Goal: Information Seeking & Learning: Find contact information

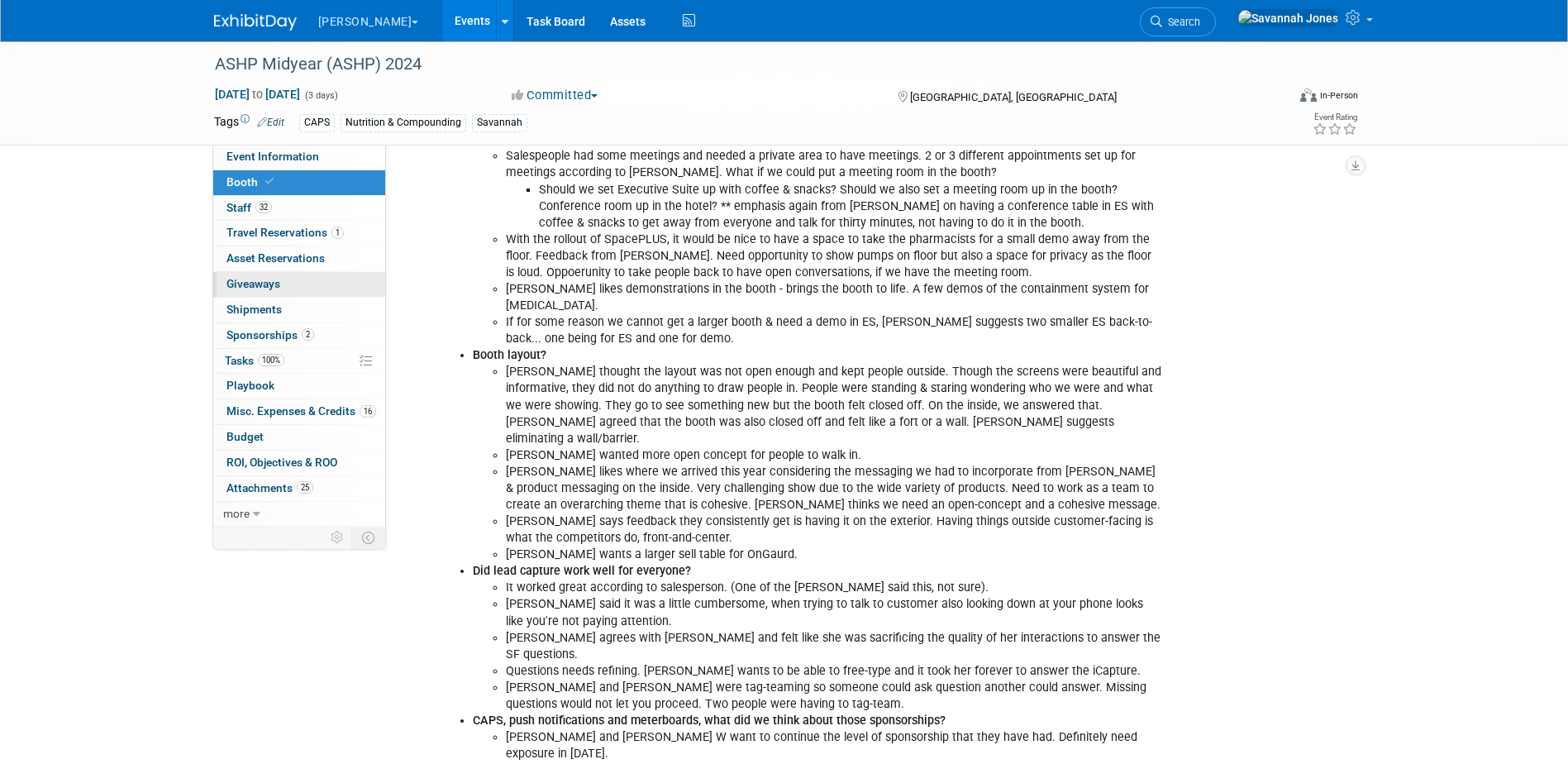
click at [352, 293] on link "0 Giveaways 0" at bounding box center [299, 284] width 172 height 25
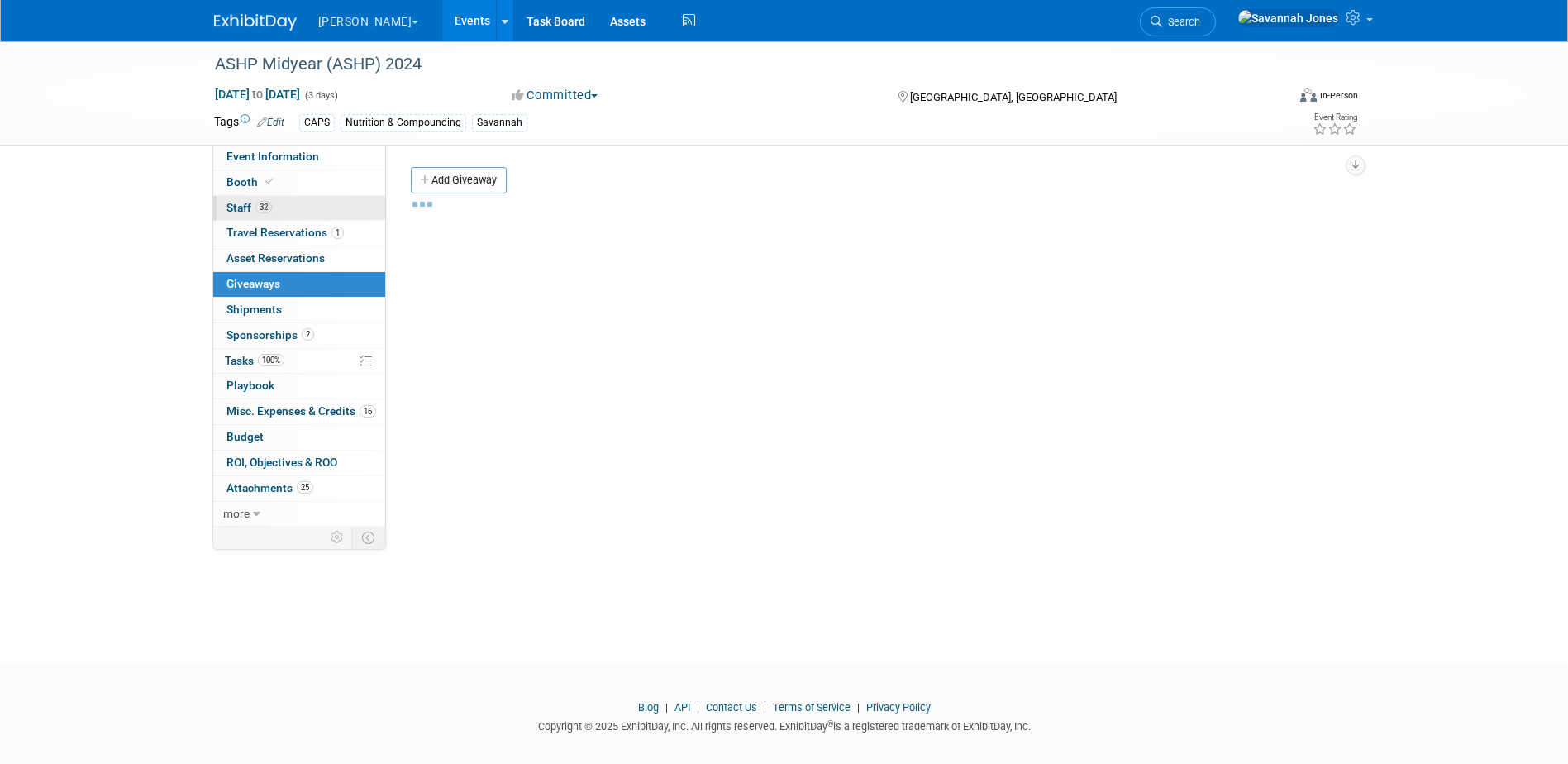
click at [339, 203] on link "32 Staff 32" at bounding box center [299, 208] width 172 height 25
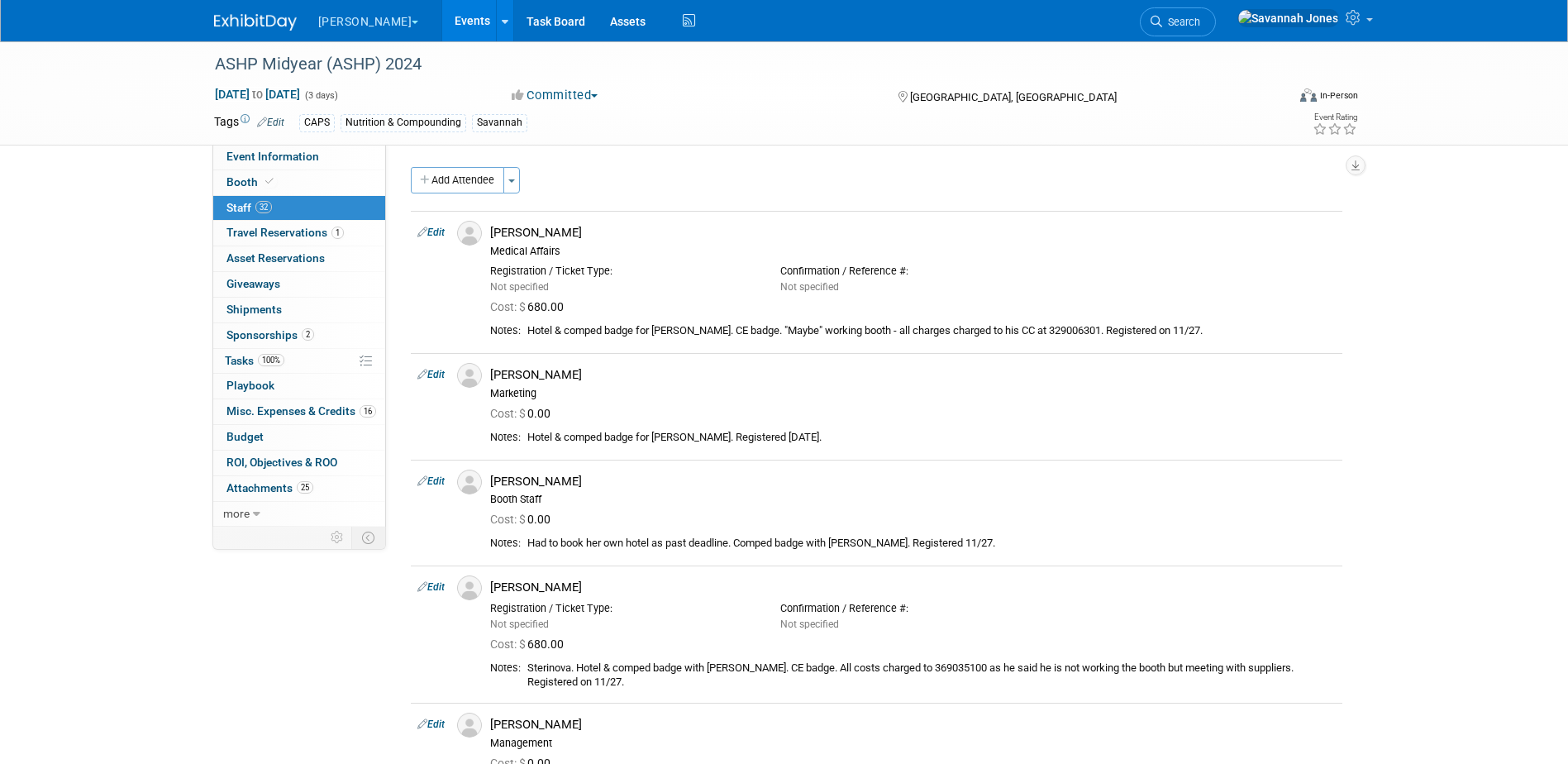
click at [442, 13] on link "Events" at bounding box center [472, 21] width 61 height 42
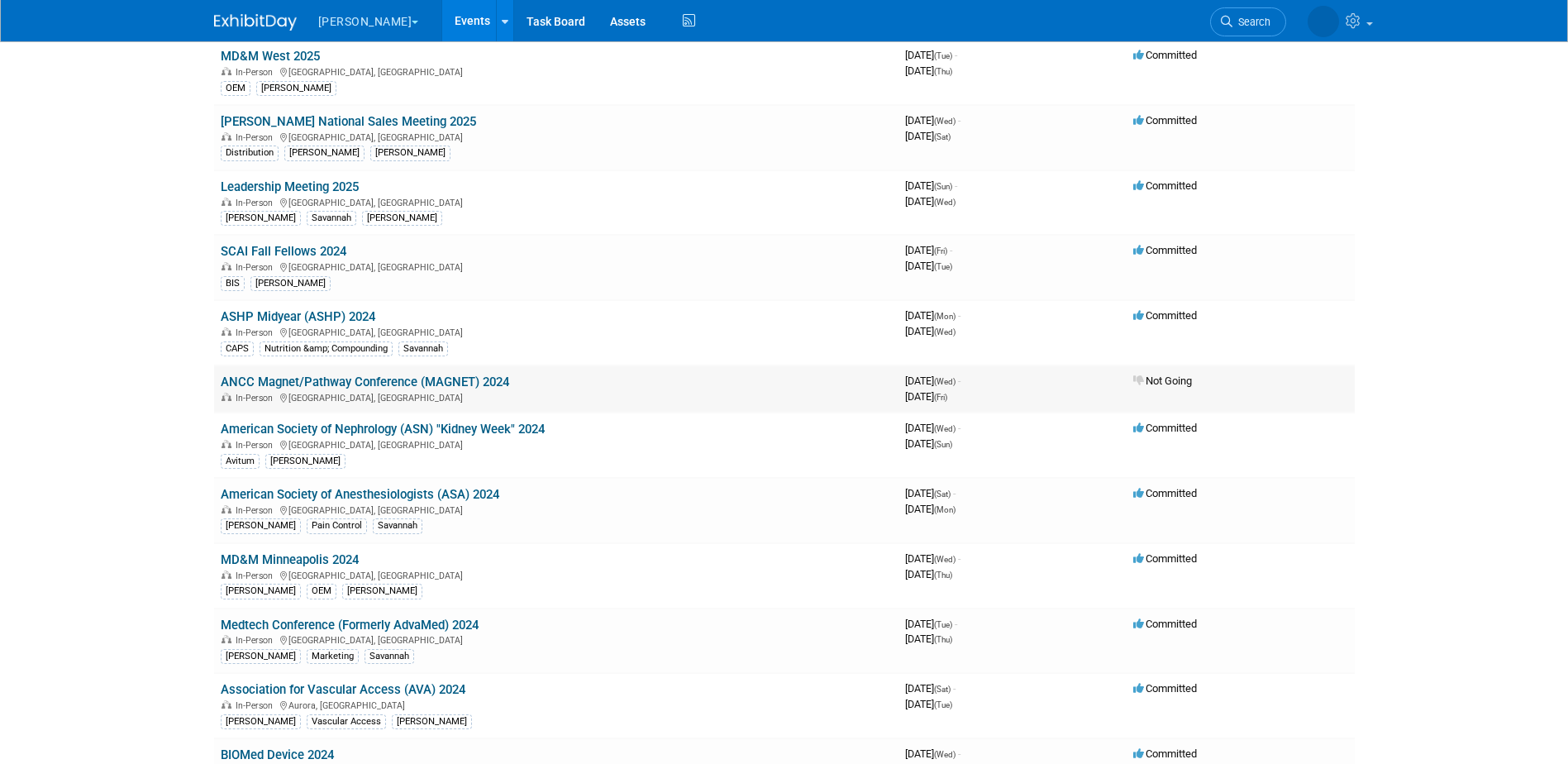
click at [492, 385] on link "ANCC Magnet/Pathway Conference (MAGNET) 2024" at bounding box center [365, 382] width 288 height 15
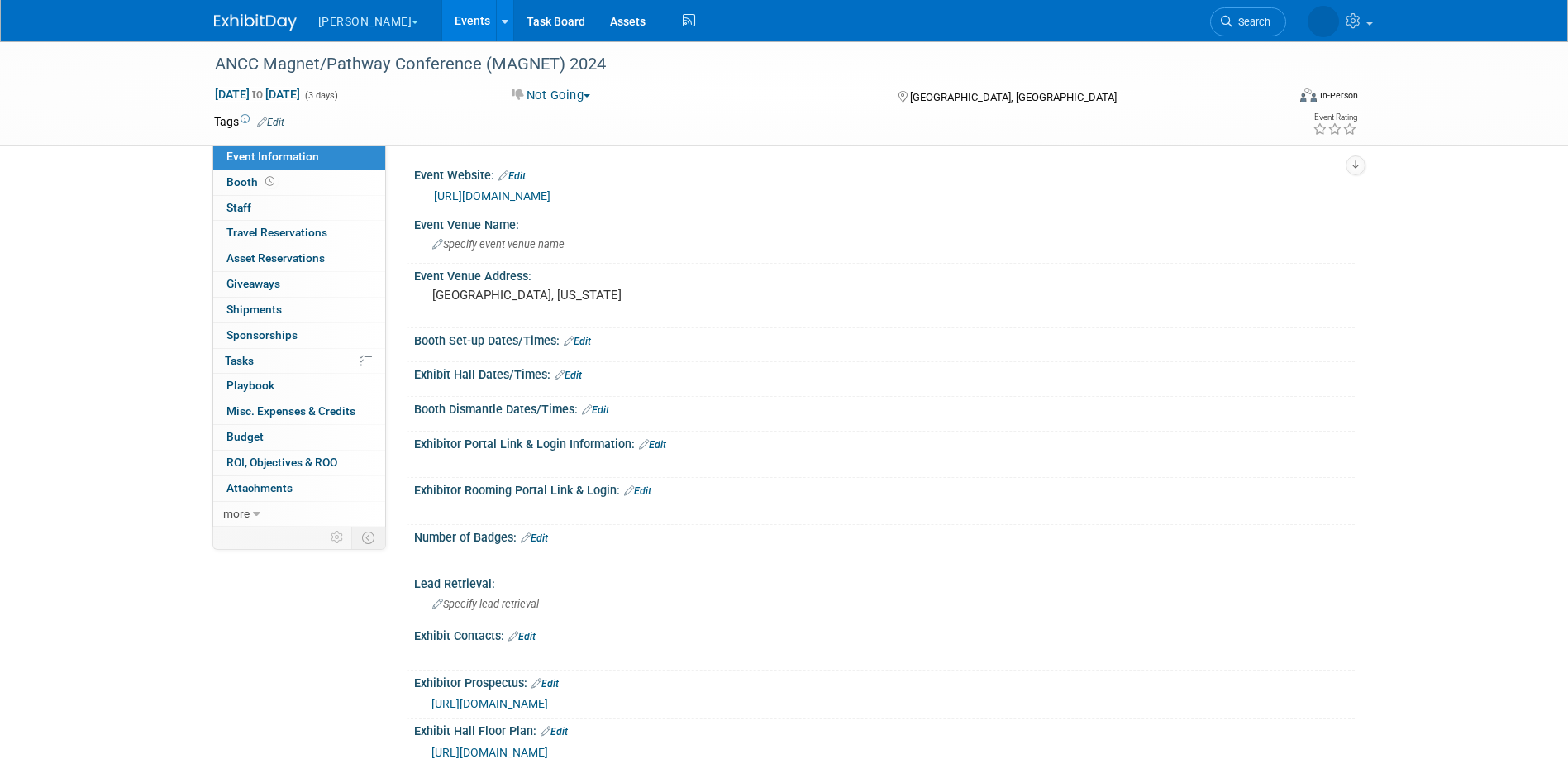
click at [442, 8] on link "Events" at bounding box center [472, 21] width 61 height 42
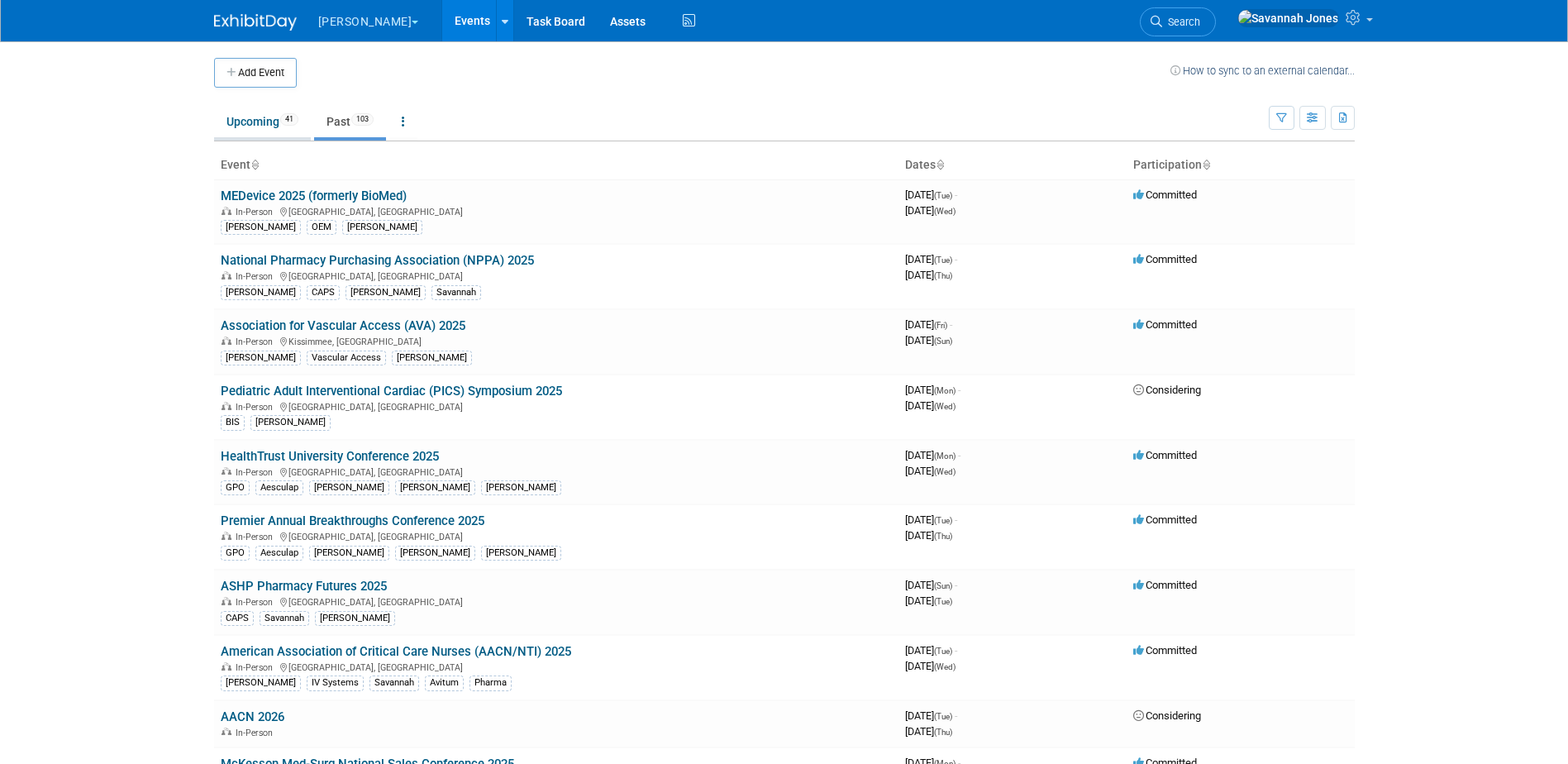
click at [277, 116] on link "Upcoming 41" at bounding box center [262, 121] width 96 height 32
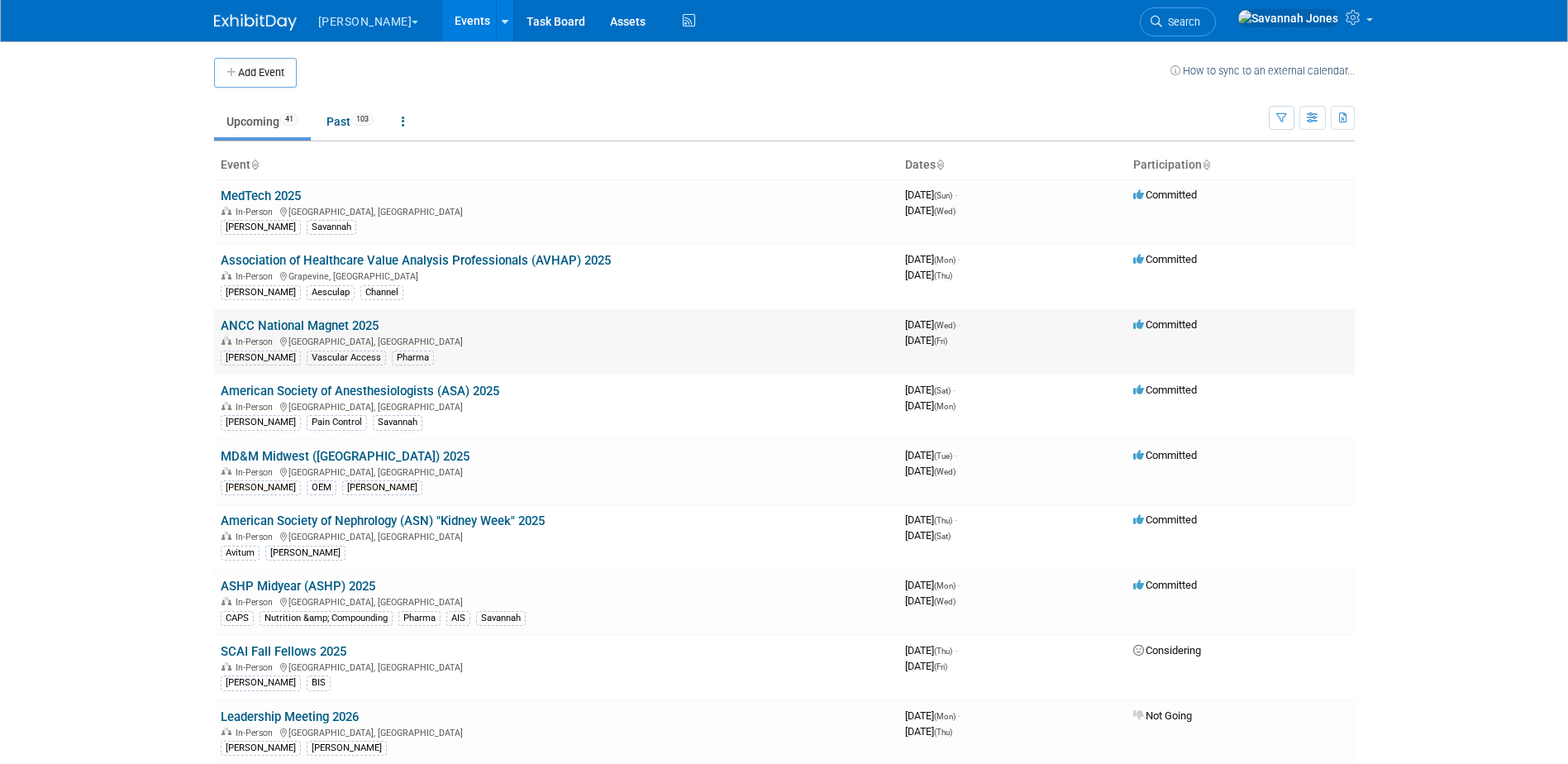
click at [360, 326] on link "ANCC National Magnet 2025" at bounding box center [300, 326] width 158 height 15
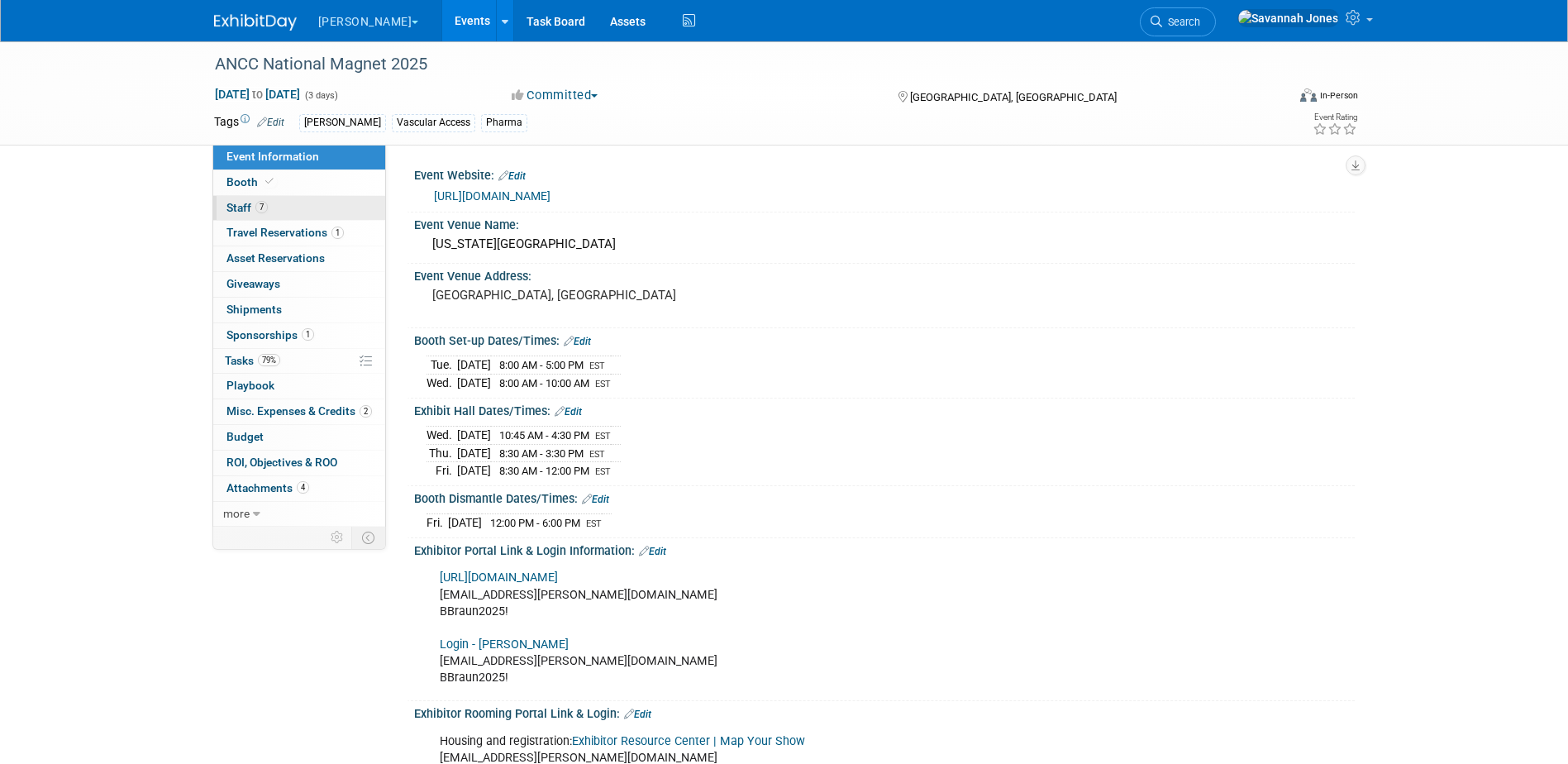
click at [319, 197] on link "7 Staff 7" at bounding box center [299, 208] width 172 height 25
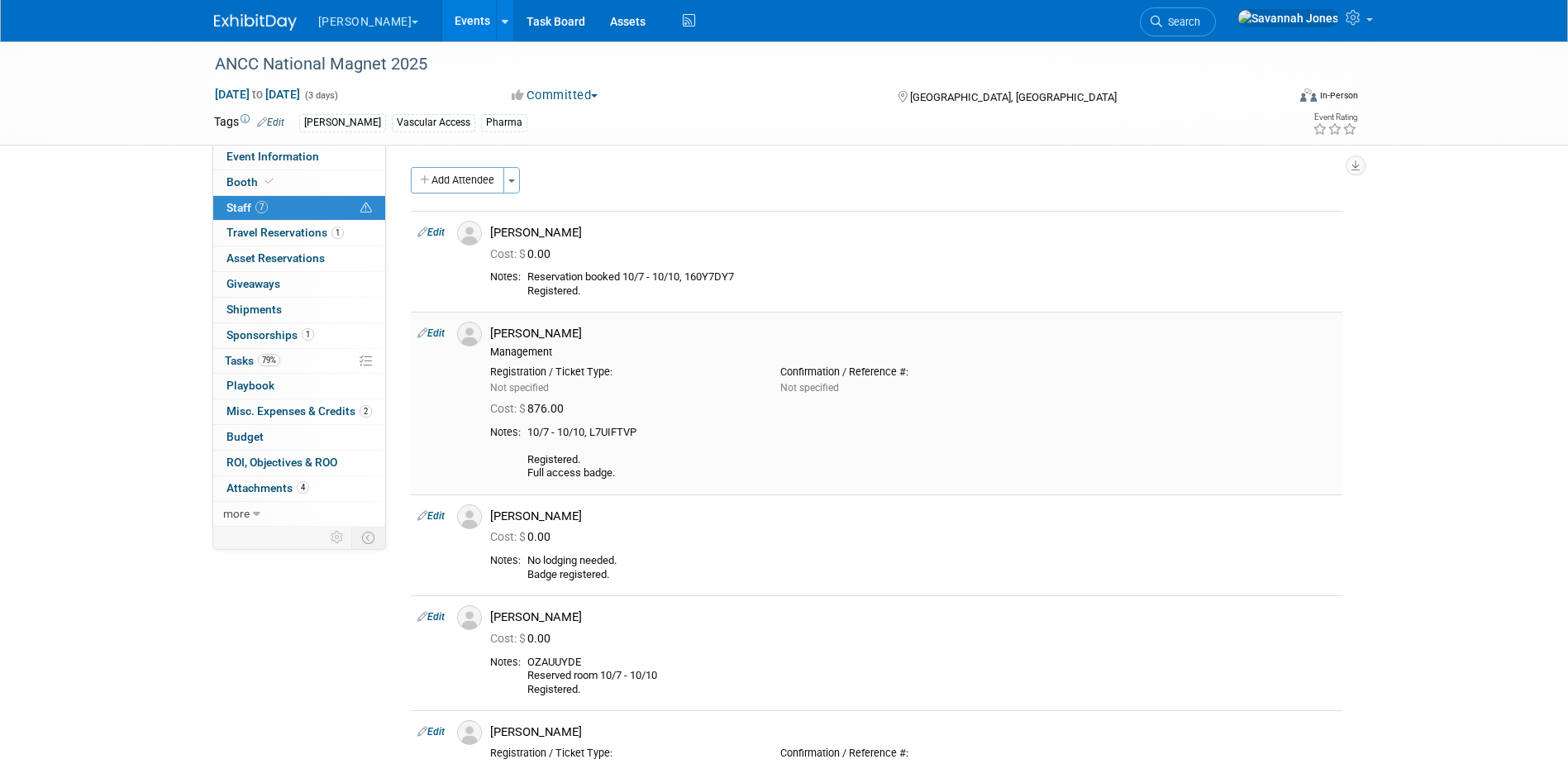
click at [419, 328] on icon at bounding box center [423, 332] width 10 height 17
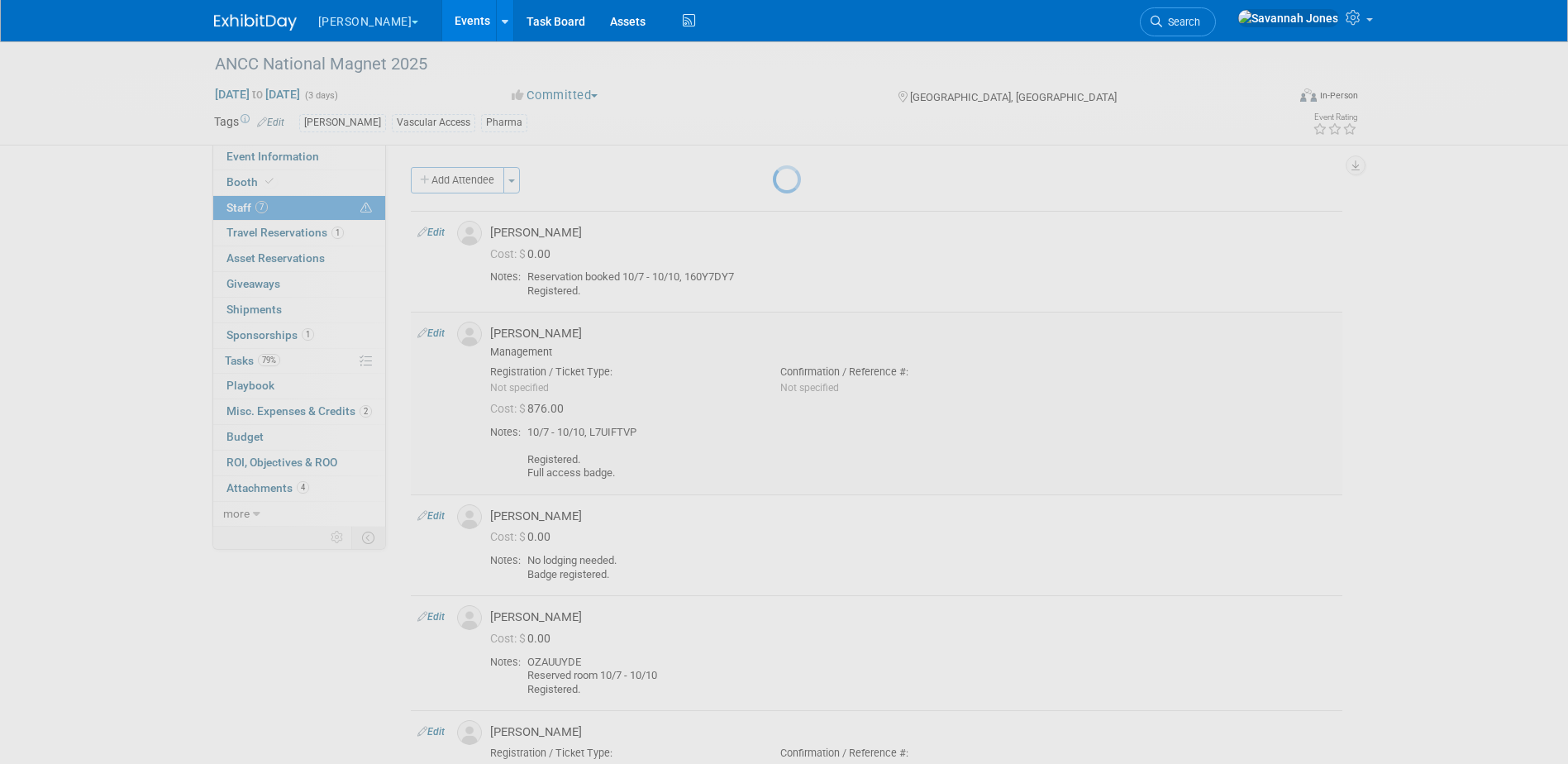
select select "5a3305d7-d0e8-4cbe-8c65-80850bab3a47"
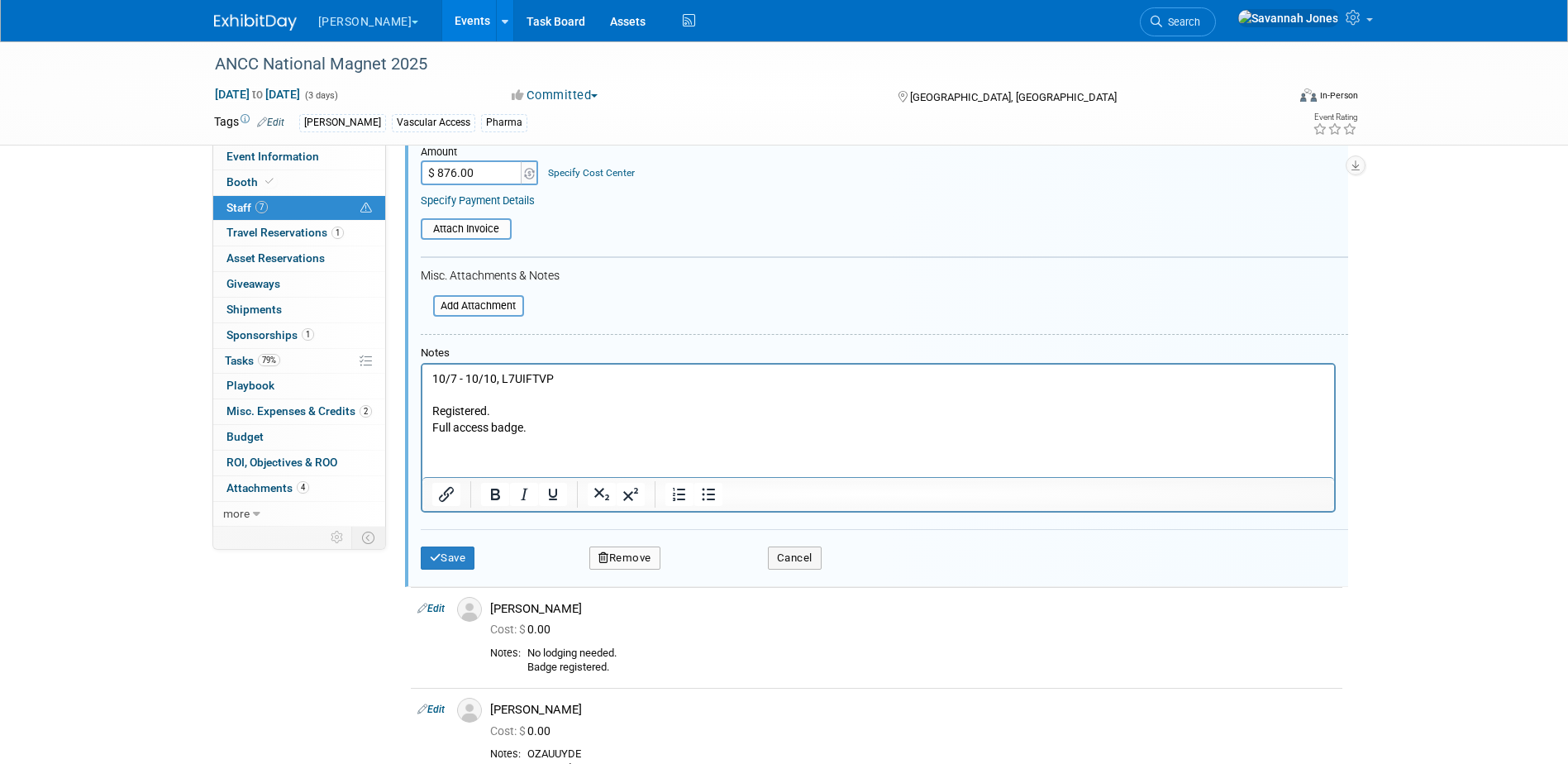
scroll to position [454, 0]
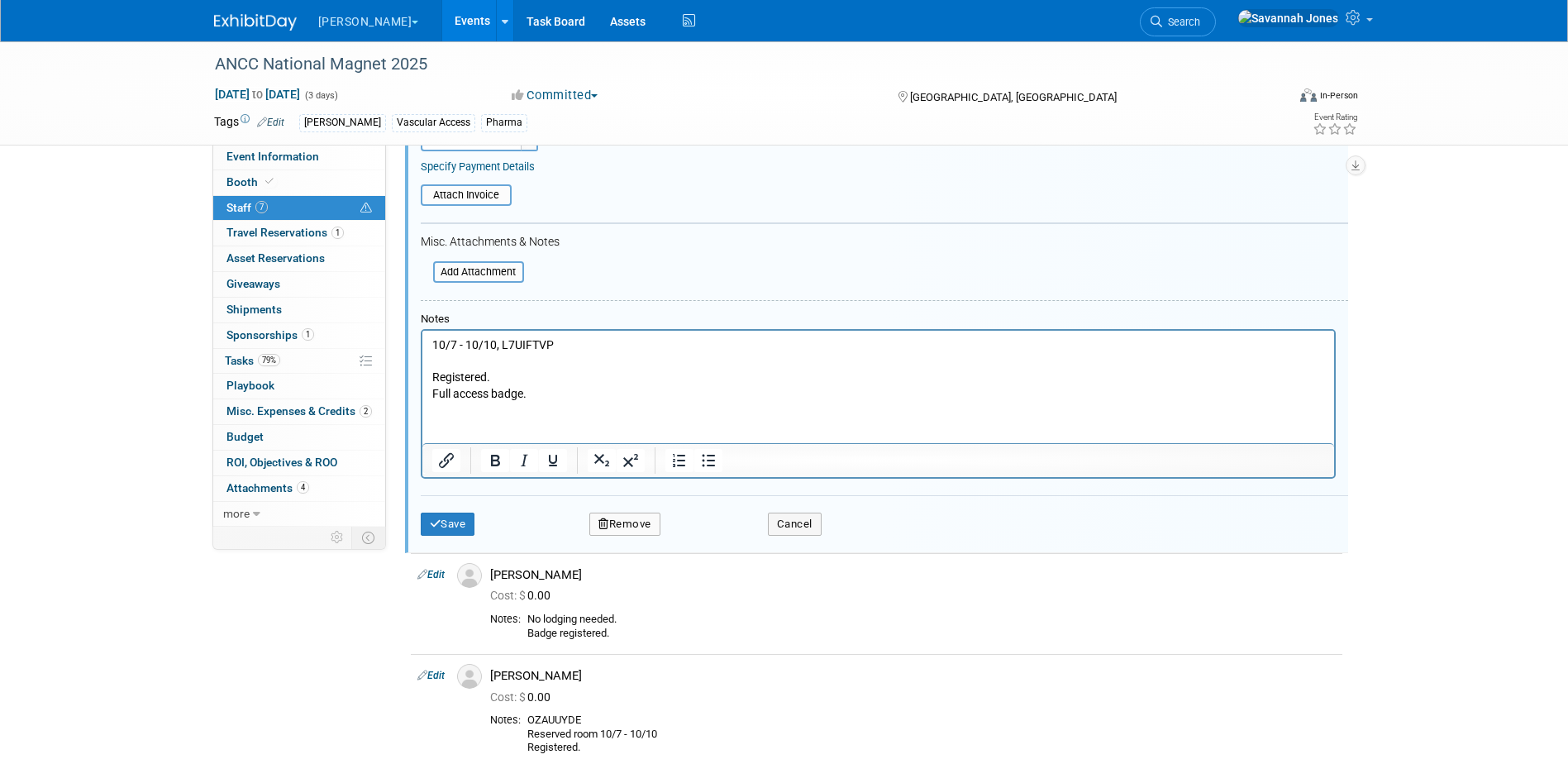
click at [639, 522] on button "Remove" at bounding box center [625, 524] width 71 height 23
click at [716, 548] on link "Yes" at bounding box center [715, 538] width 48 height 27
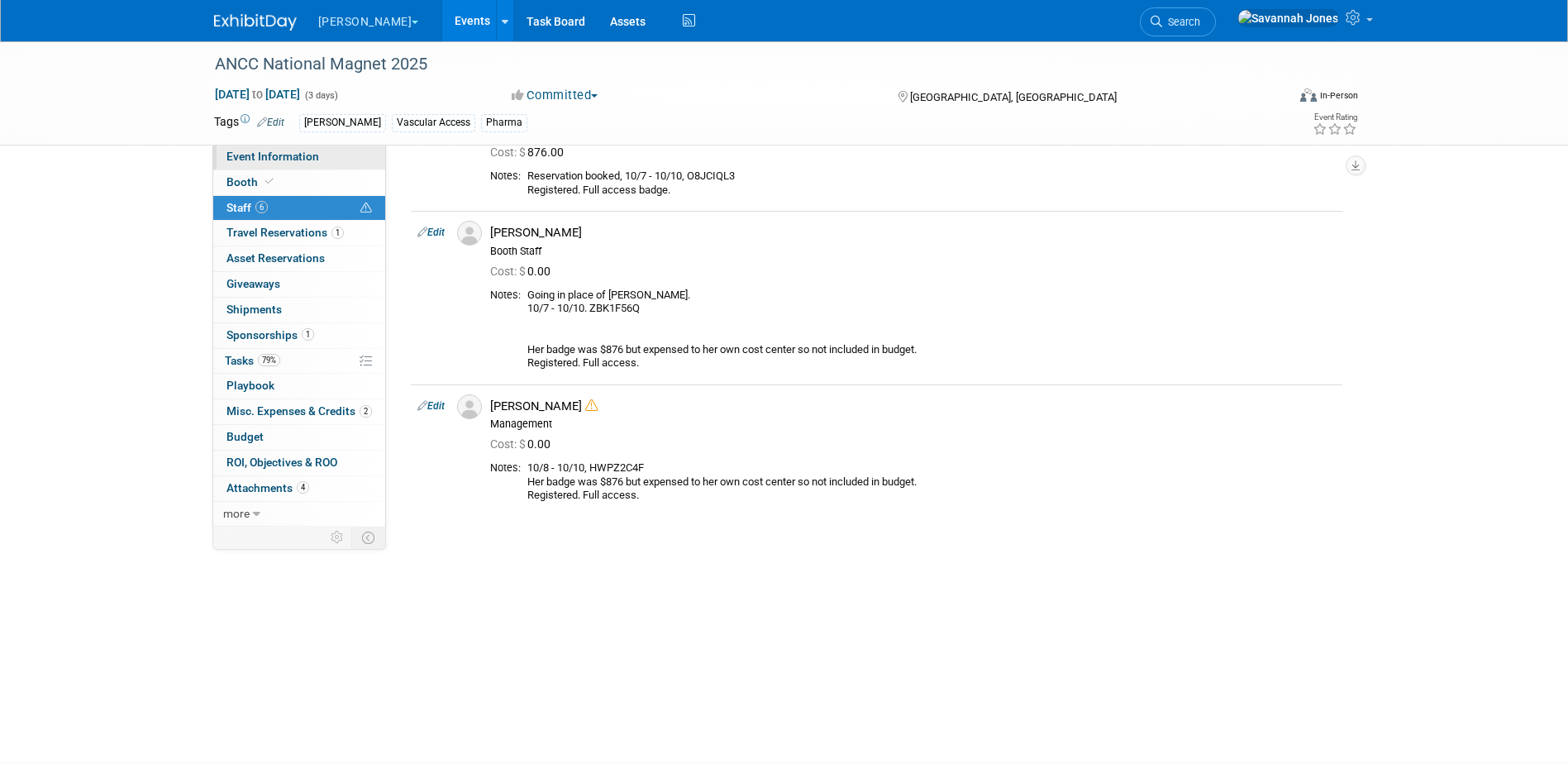
click at [296, 165] on link "Event Information" at bounding box center [299, 157] width 172 height 25
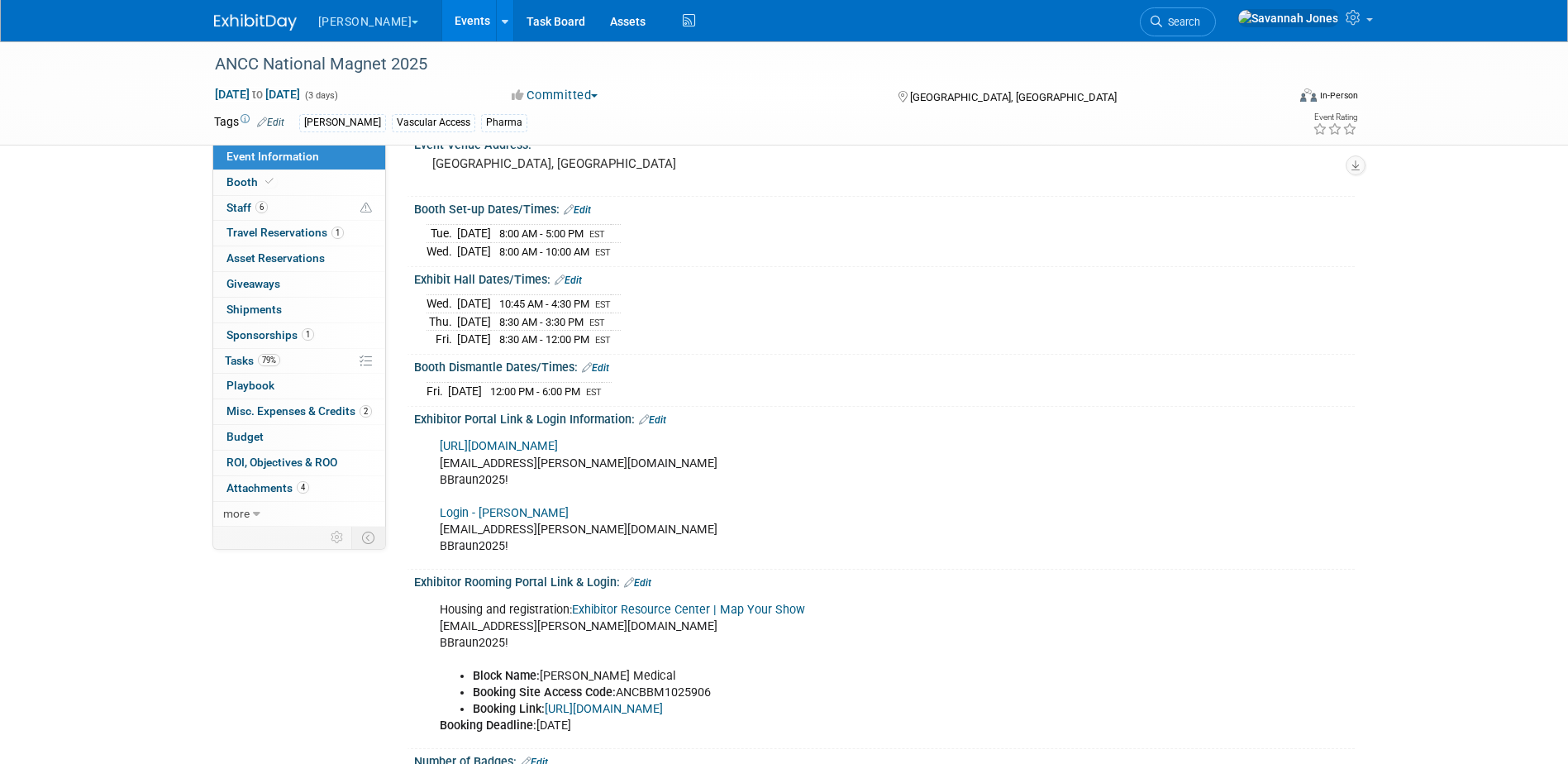
scroll to position [165, 0]
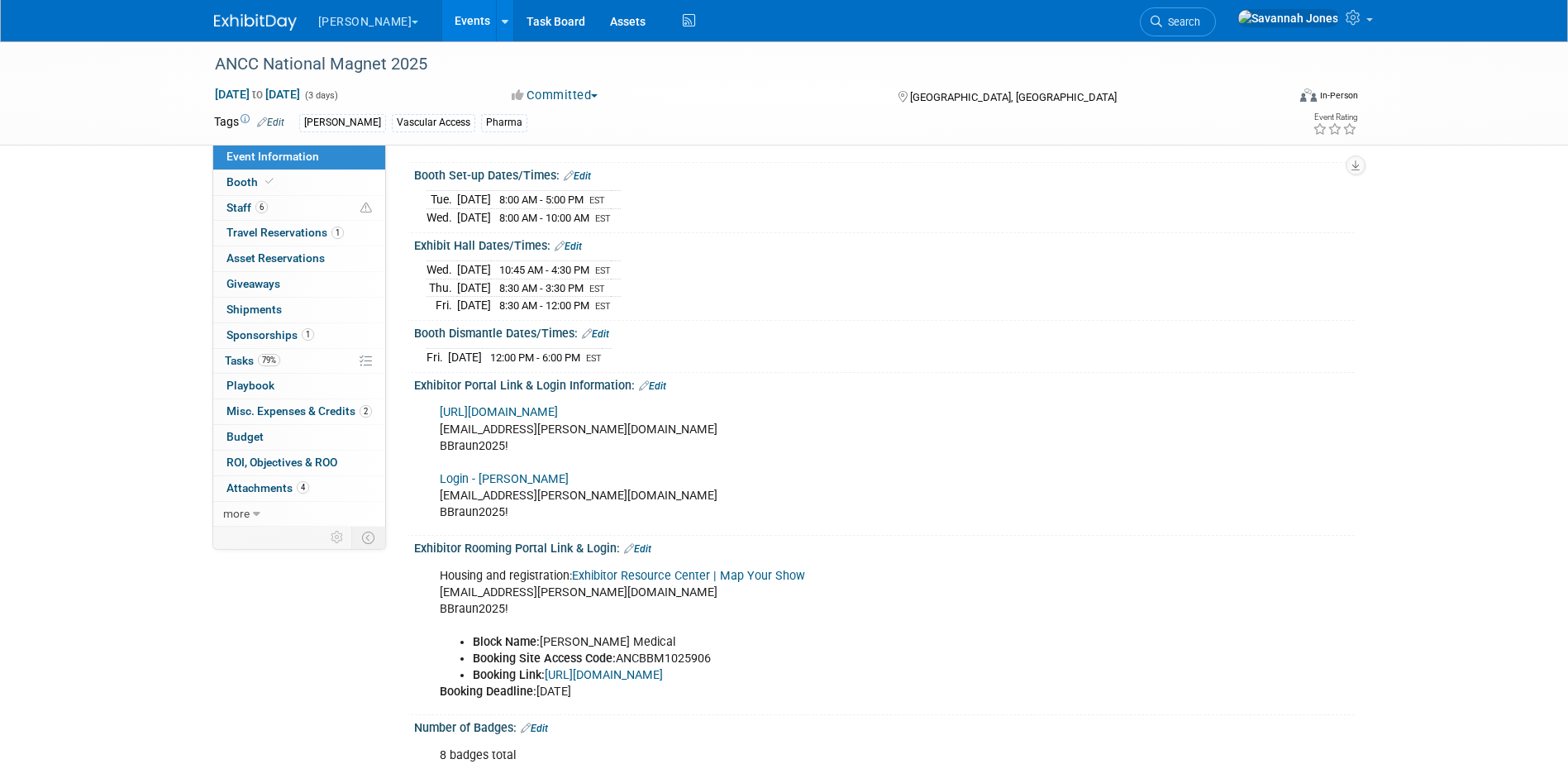
click at [442, 12] on link "Events" at bounding box center [472, 21] width 61 height 42
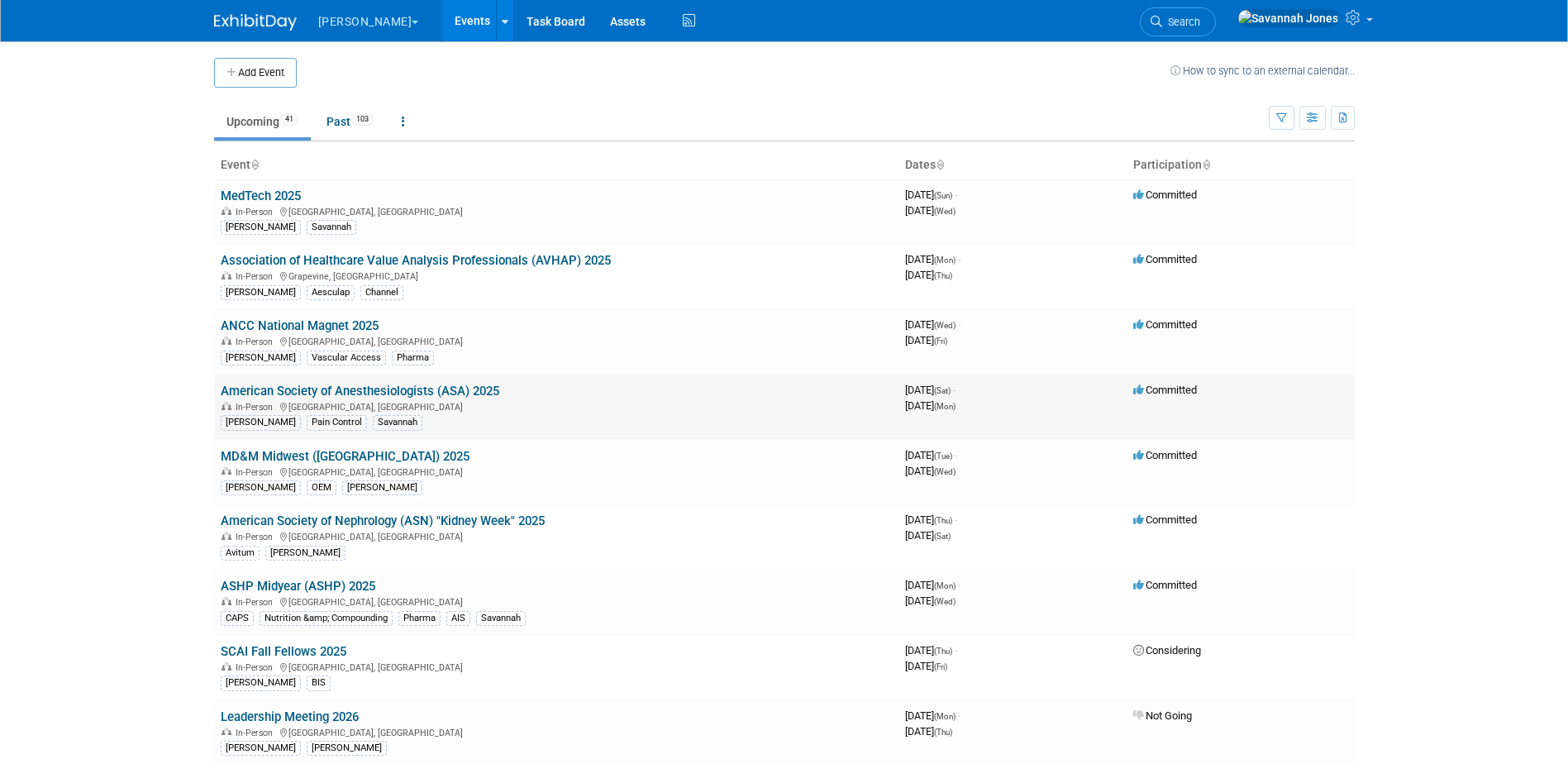
click at [466, 389] on link "American Society of Anesthesiologists (ASA) 2025" at bounding box center [360, 391] width 278 height 15
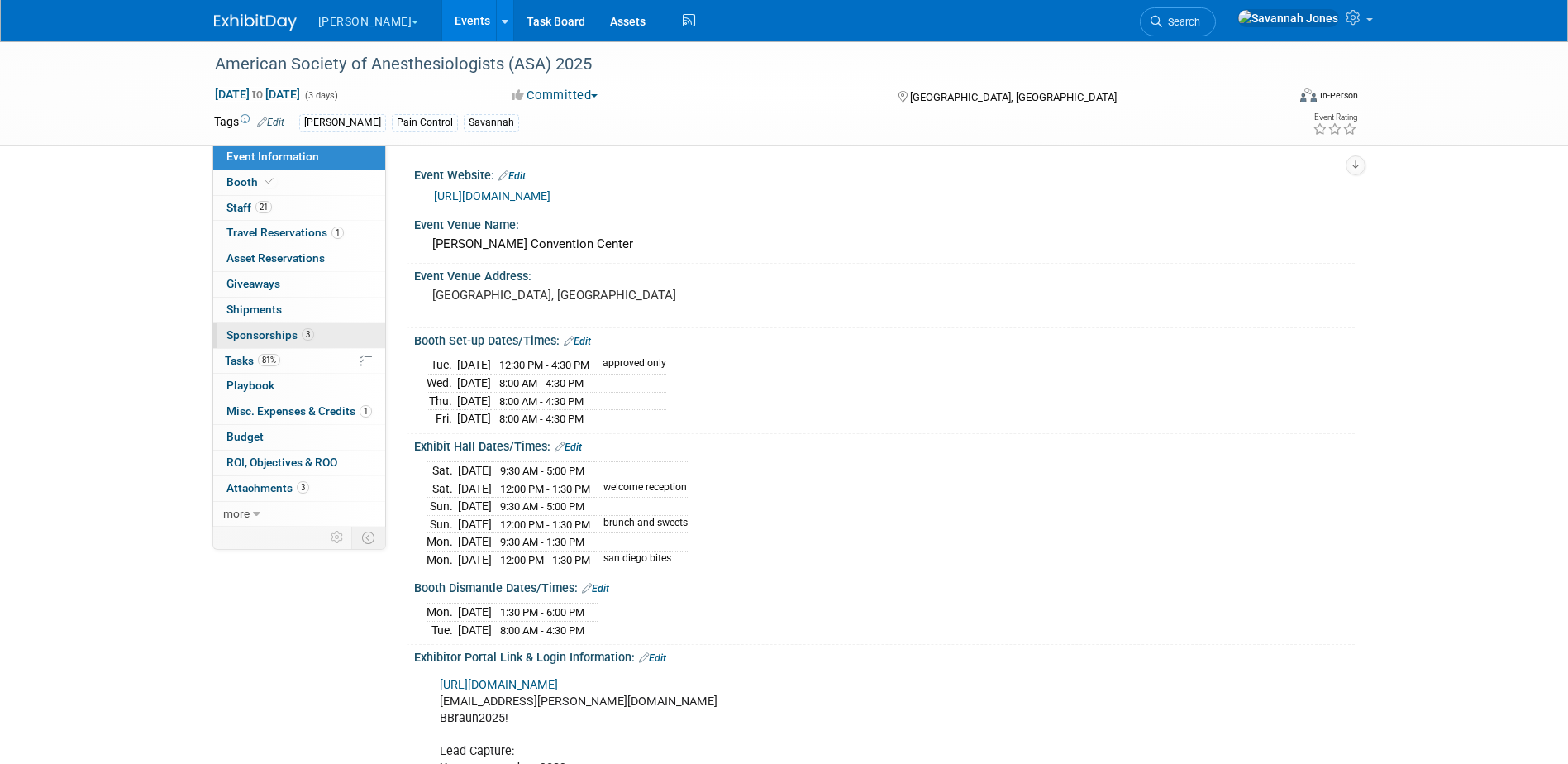
click at [305, 331] on span "3" at bounding box center [307, 334] width 12 height 12
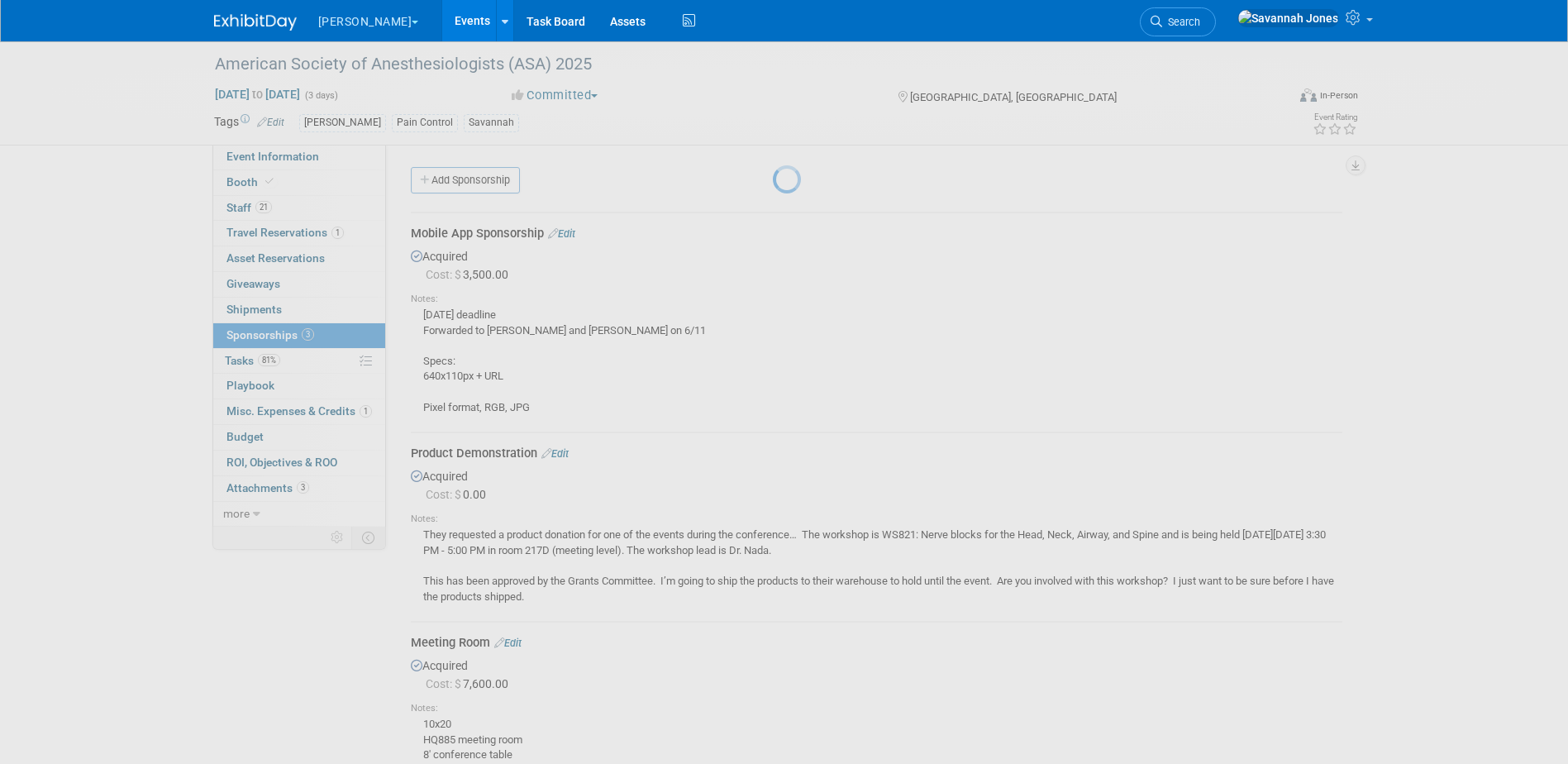
click at [773, 355] on div at bounding box center [785, 382] width 23 height 764
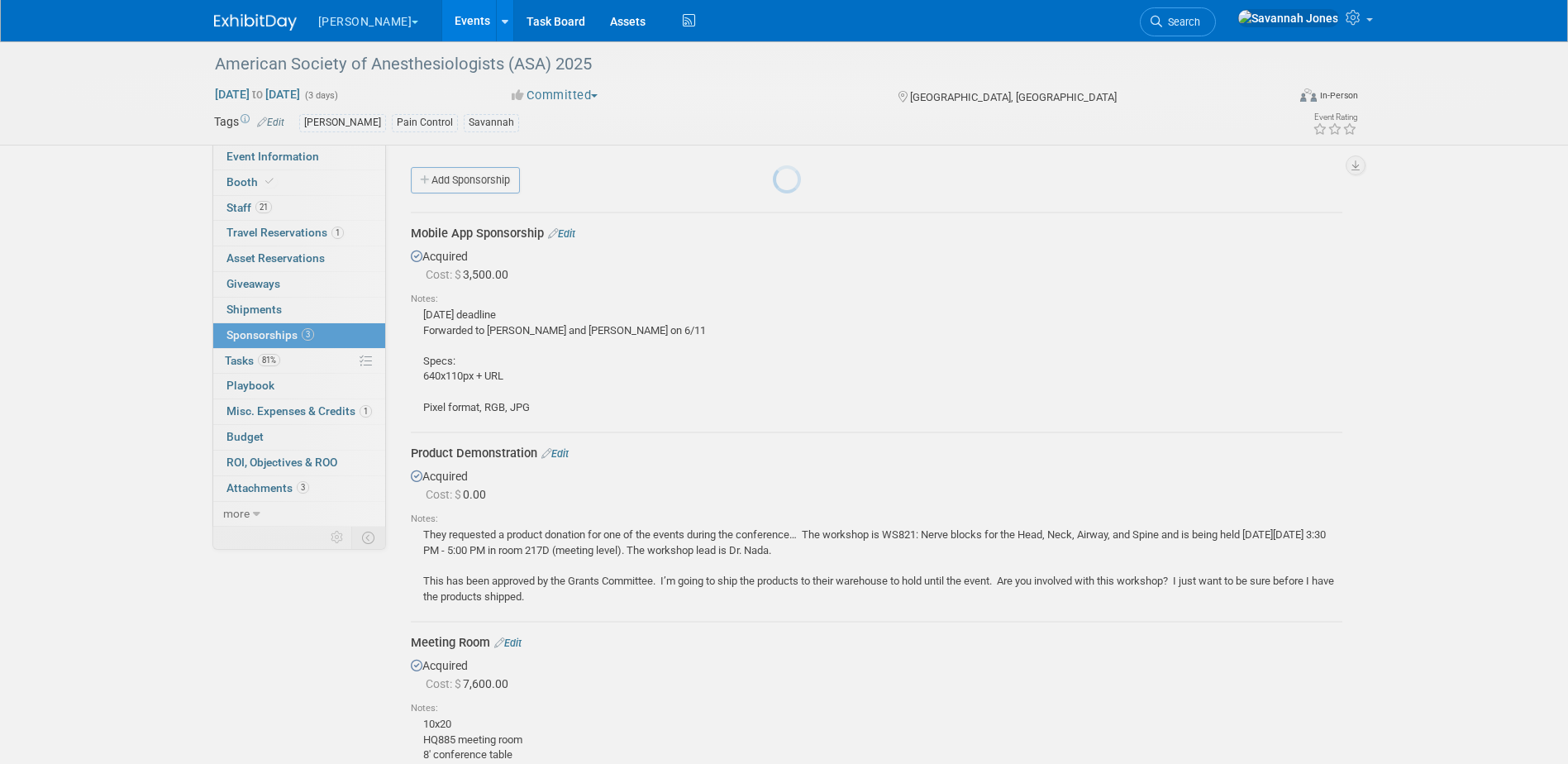
click at [773, 373] on div at bounding box center [785, 382] width 23 height 764
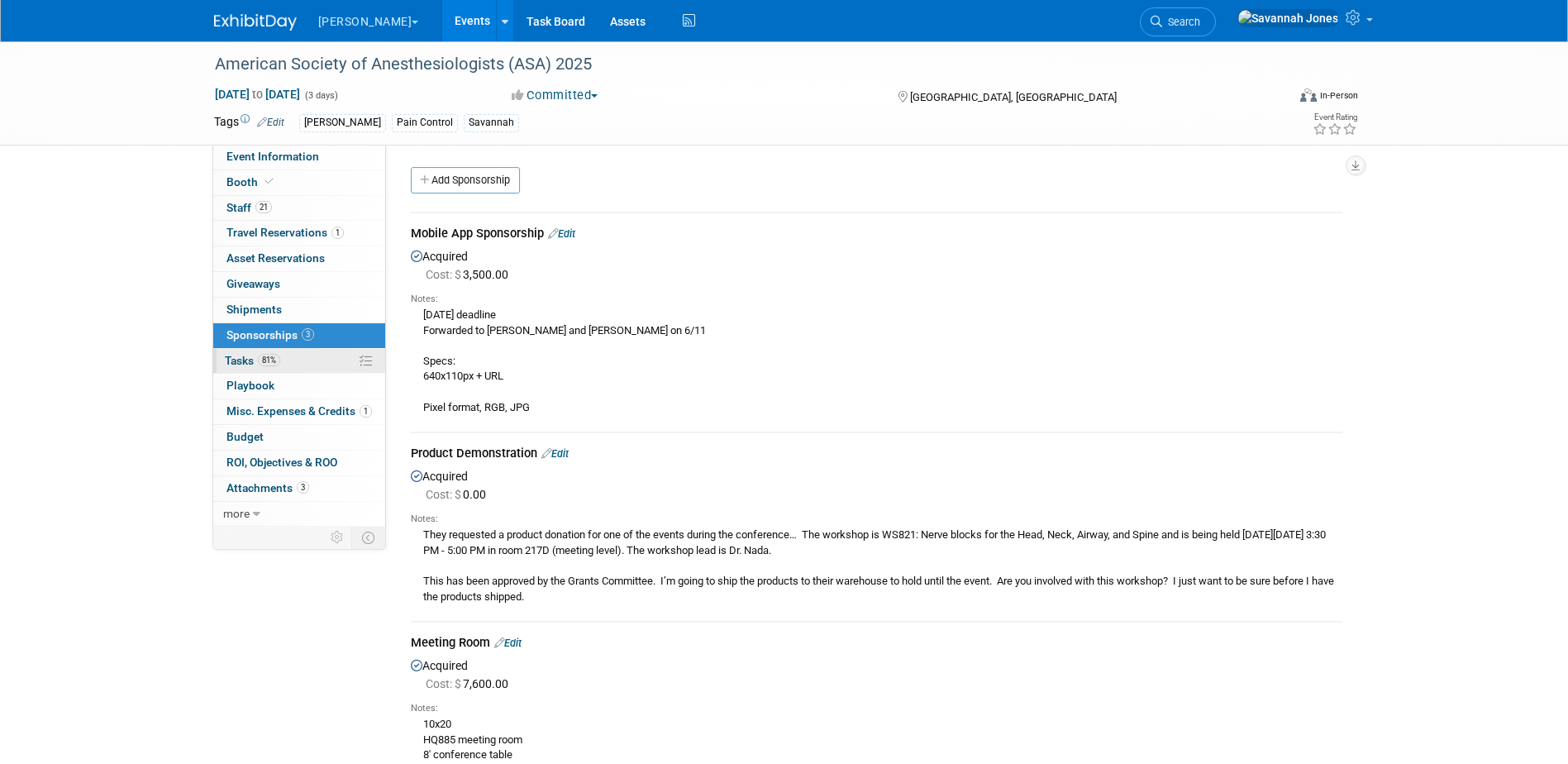
click at [297, 367] on link "81% Tasks 81%" at bounding box center [299, 361] width 172 height 25
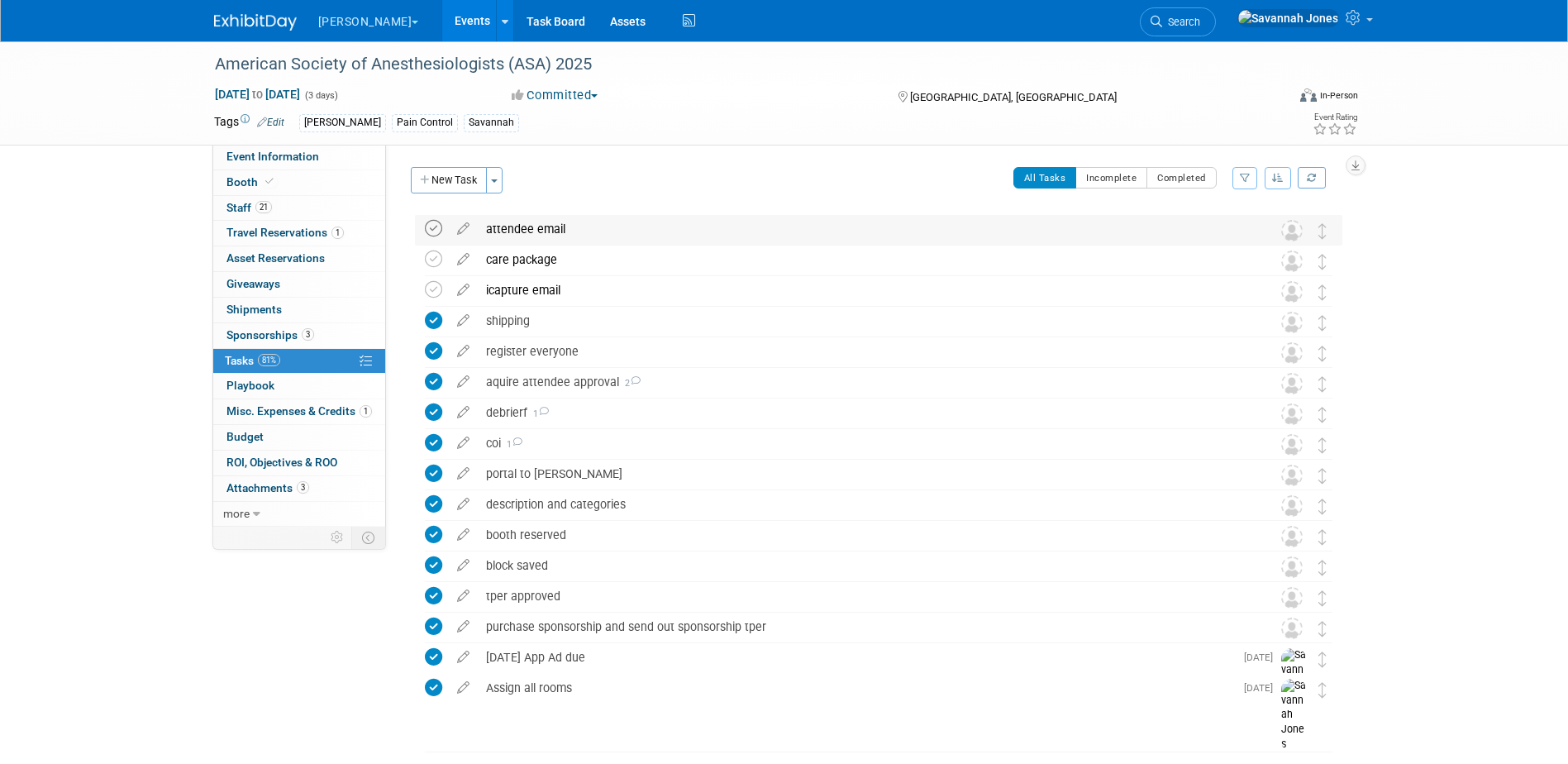
click at [434, 225] on icon at bounding box center [434, 228] width 17 height 17
click at [434, 251] on icon at bounding box center [434, 259] width 17 height 17
click at [436, 288] on icon at bounding box center [434, 289] width 17 height 17
click at [301, 214] on link "21 Staff 21" at bounding box center [299, 208] width 172 height 25
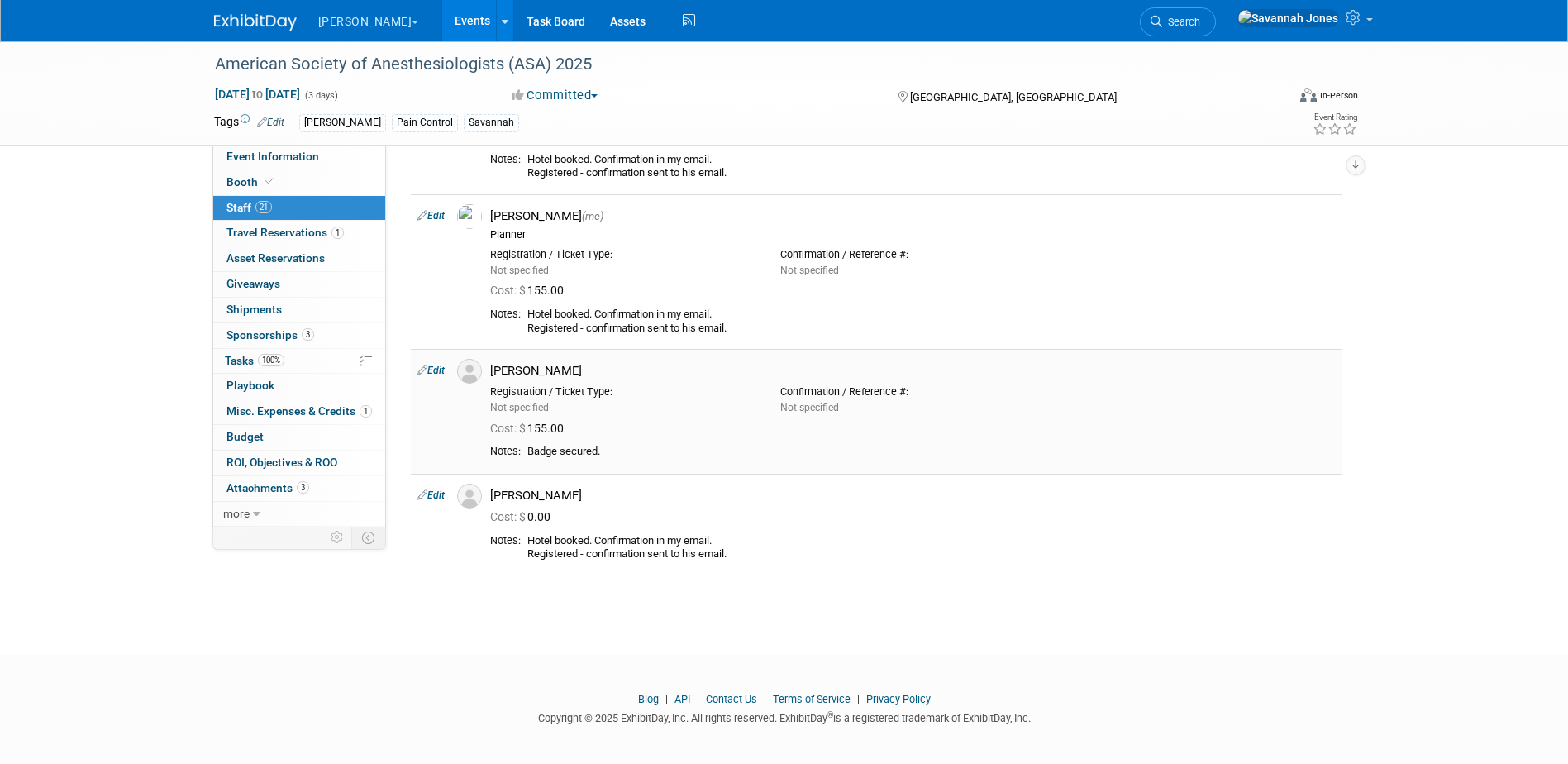
scroll to position [1901, 0]
click at [323, 234] on span "Travel Reservations 1" at bounding box center [285, 233] width 117 height 13
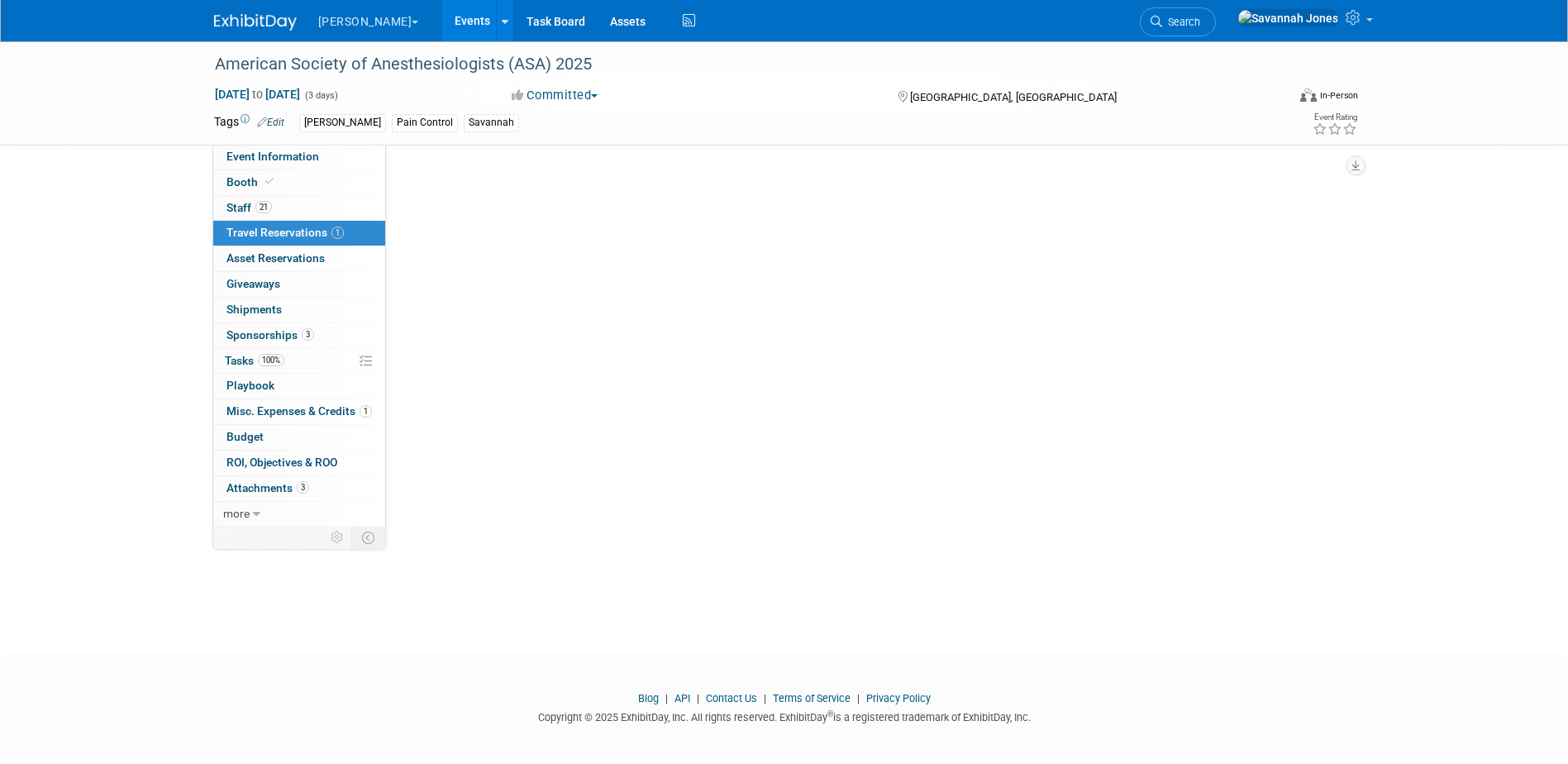
scroll to position [0, 0]
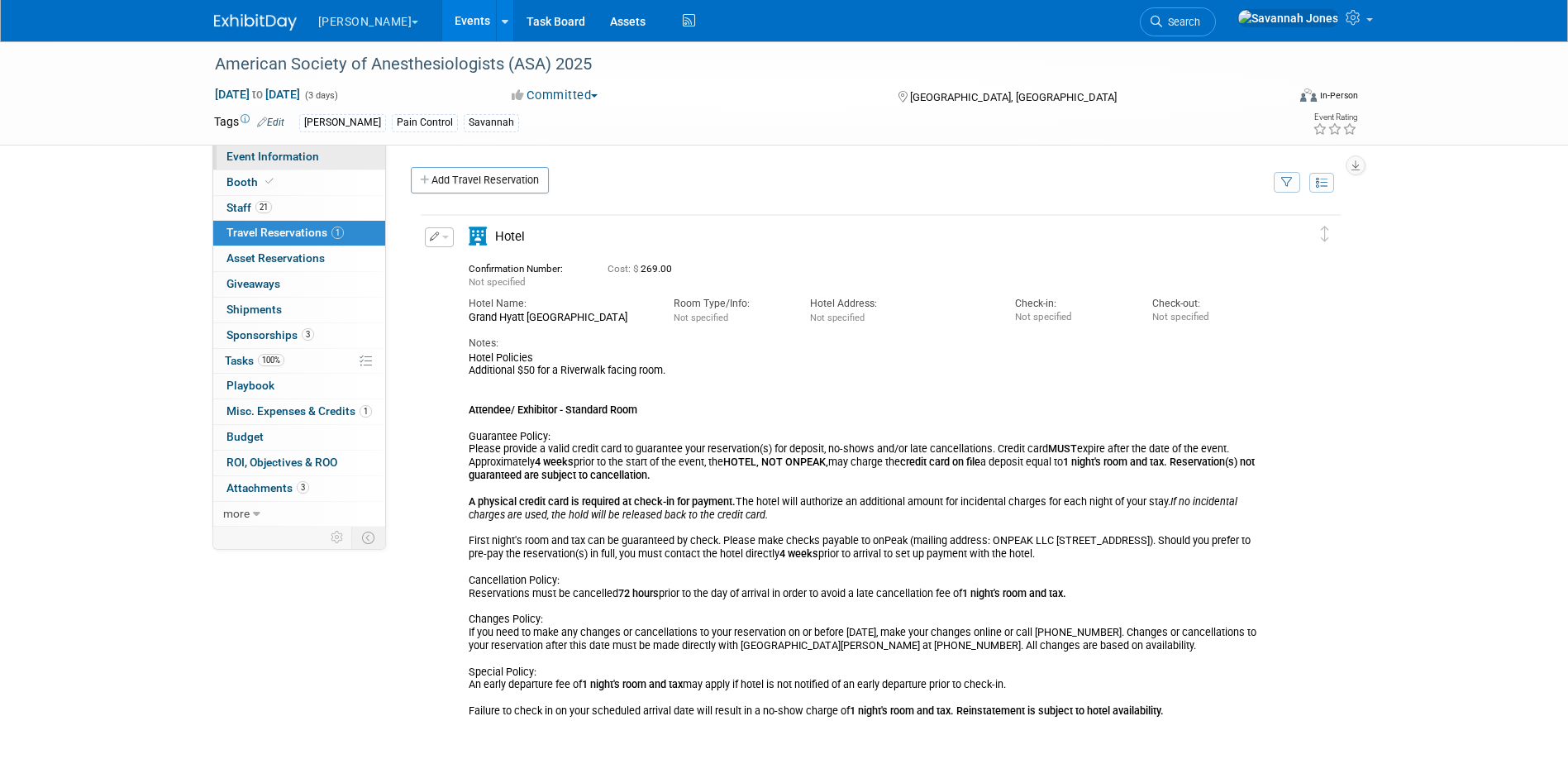
click at [331, 155] on link "Event Information" at bounding box center [299, 157] width 172 height 25
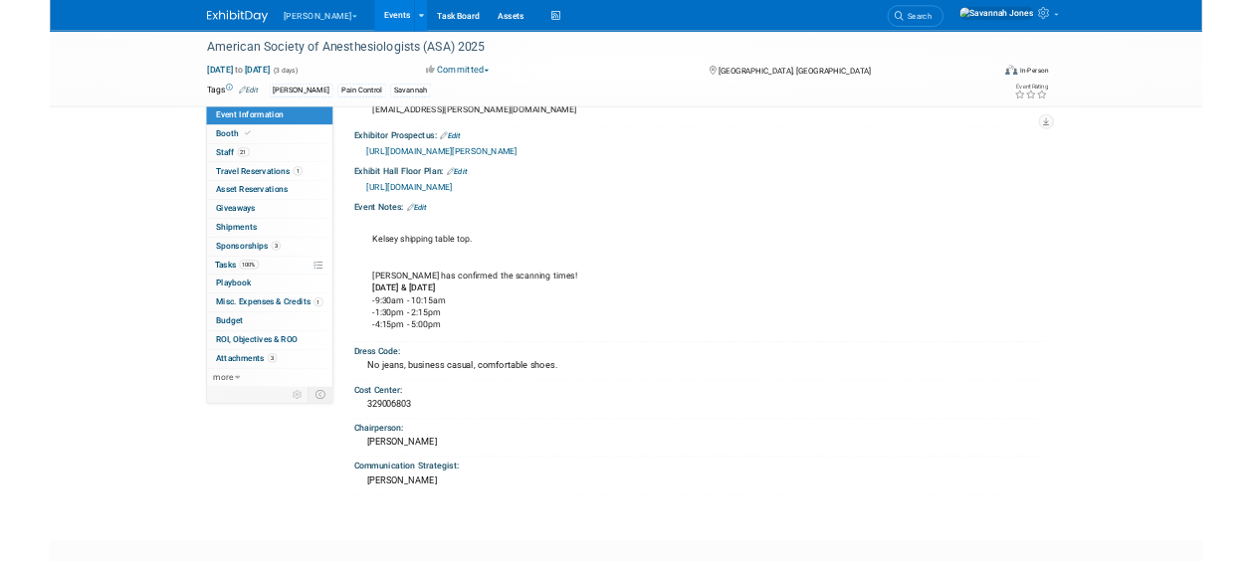
scroll to position [1194, 0]
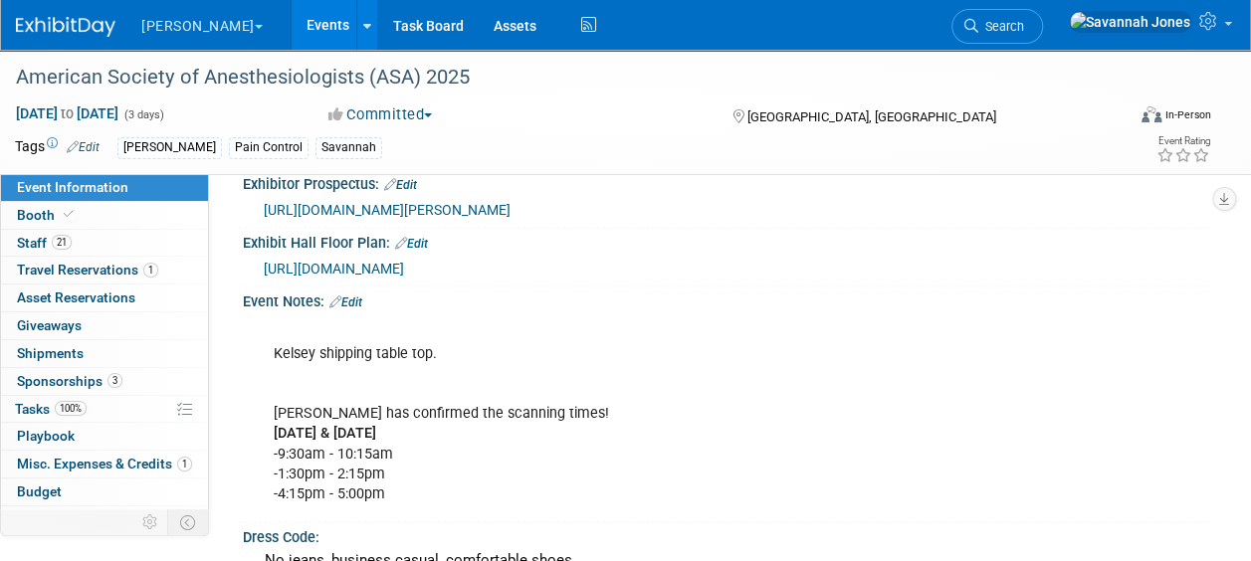
click at [292, 28] on link "Events" at bounding box center [328, 25] width 73 height 50
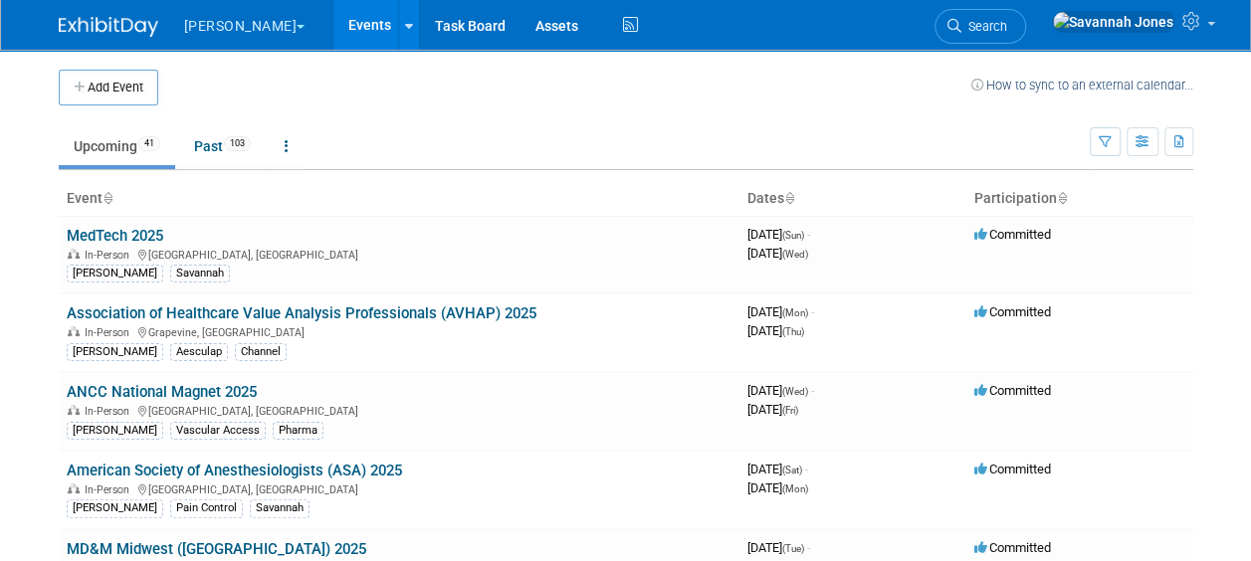
click at [27, 314] on body "[PERSON_NAME] Explore: My Workspaces 2 Go to Workspace: Aesculap [PERSON_NAME] …" at bounding box center [625, 280] width 1251 height 561
click at [236, 139] on span "103" at bounding box center [237, 143] width 27 height 15
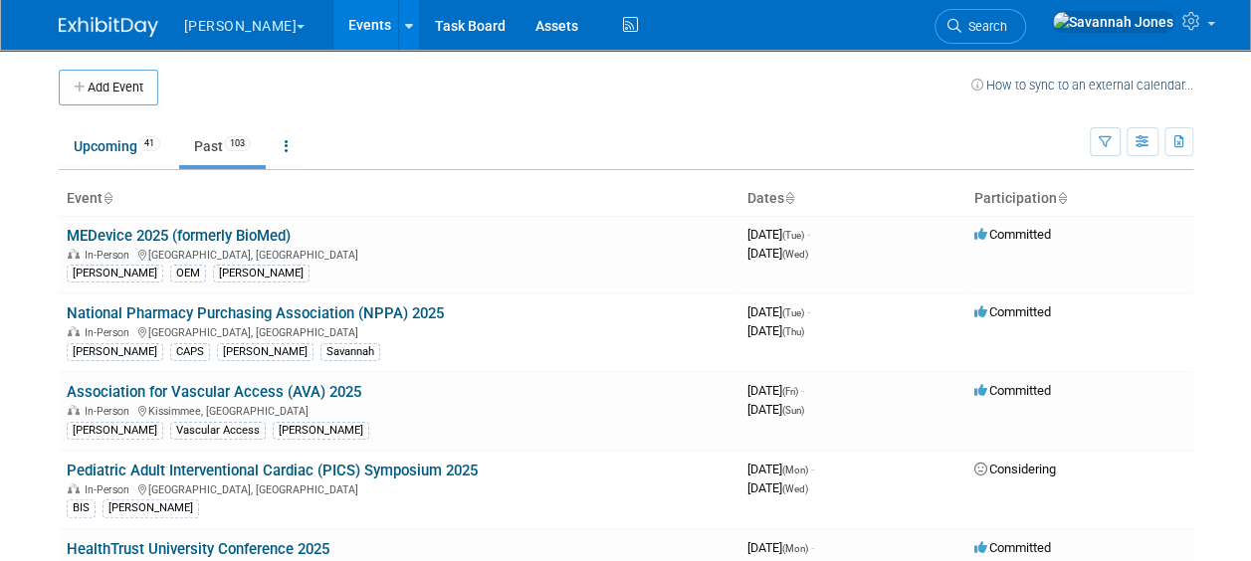
click at [605, 135] on ul "Upcoming 41 Past 103 All Events 144 Past and Upcoming Grouped Annually Events g…" at bounding box center [574, 147] width 1031 height 45
click at [135, 160] on link "Upcoming 41" at bounding box center [117, 146] width 116 height 38
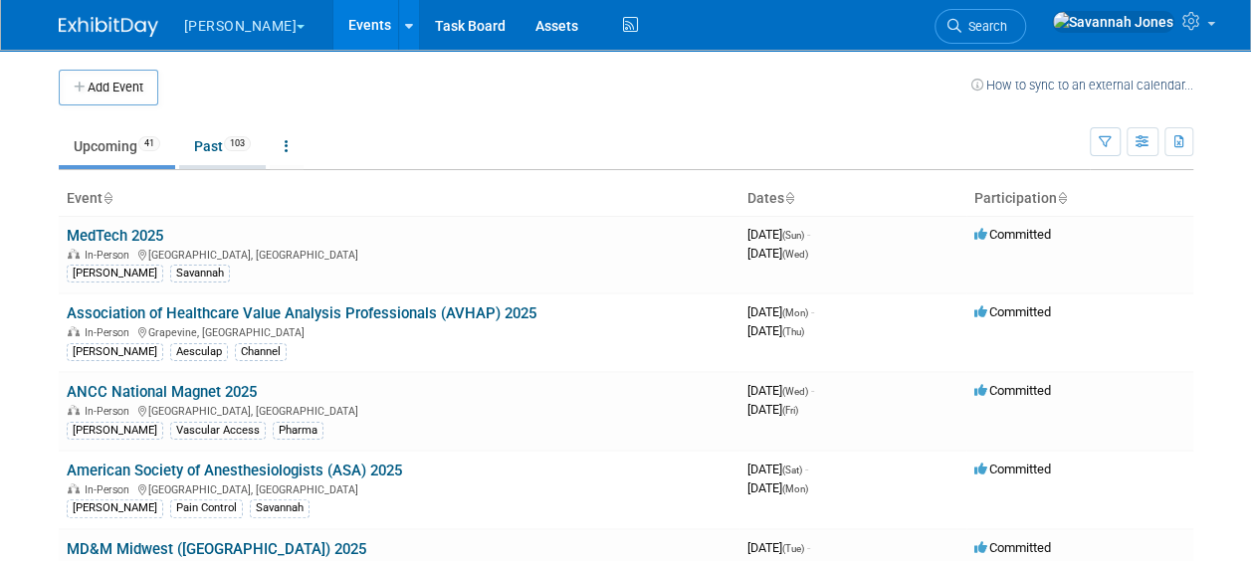
click at [245, 131] on link "Past 103" at bounding box center [222, 146] width 87 height 38
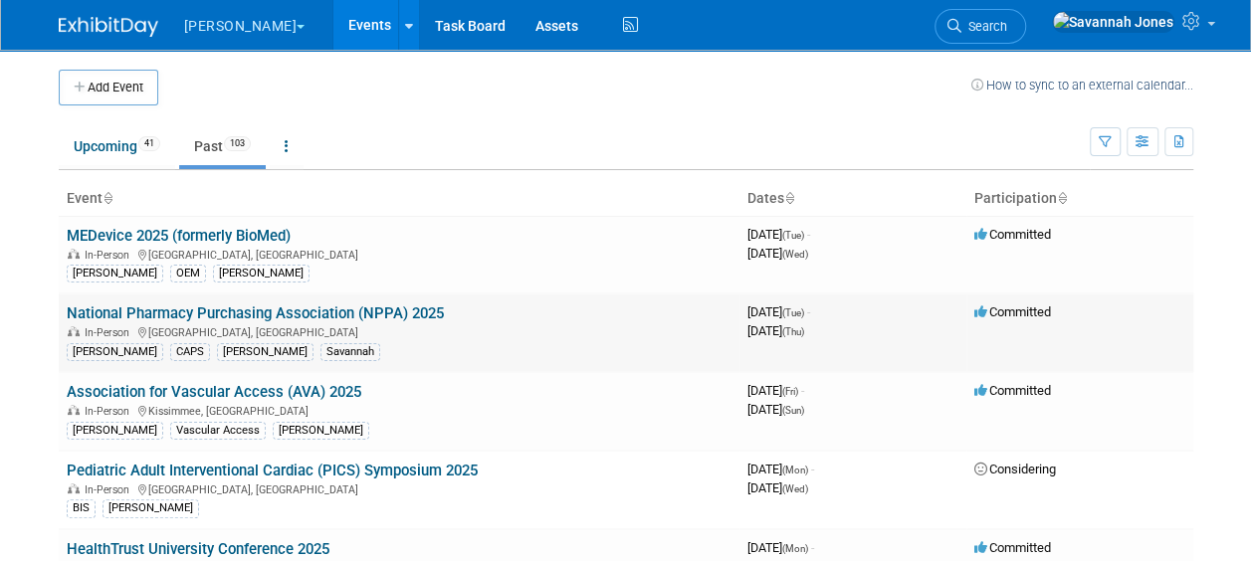
click at [426, 311] on link "National Pharmacy Purchasing Association (NPPA) 2025" at bounding box center [255, 314] width 377 height 18
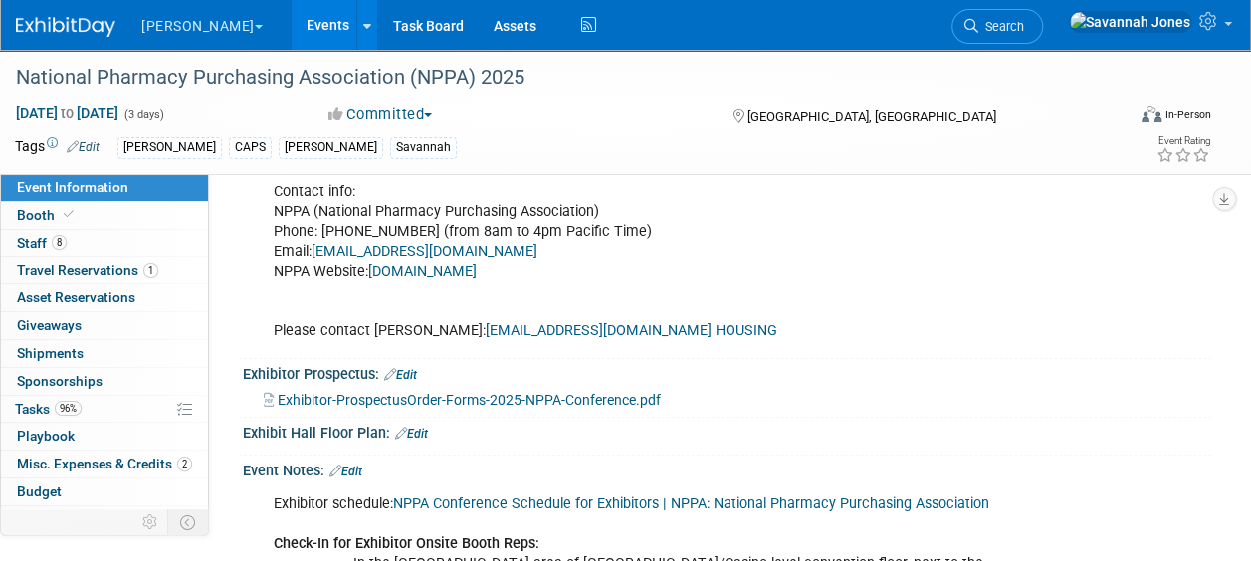
scroll to position [943, 0]
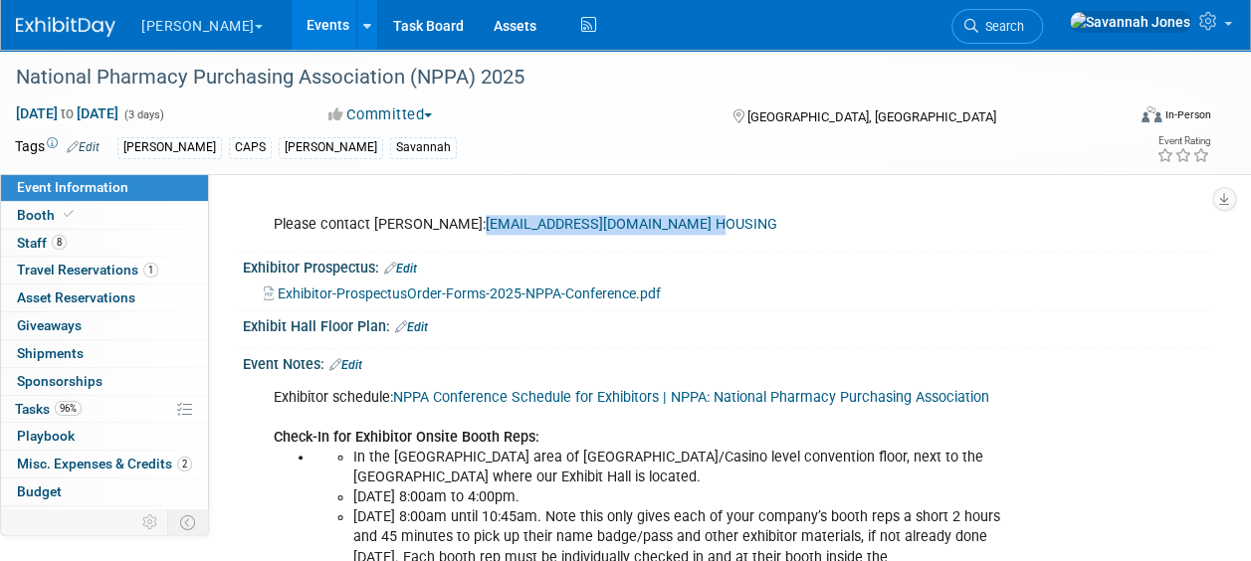
drag, startPoint x: 499, startPoint y: 213, endPoint x: 711, endPoint y: 215, distance: 212.0
click at [711, 215] on div "Contact info: NPPA (National Pharmacy Purchasing Association) Phone: [PHONE_NUM…" at bounding box center [639, 156] width 759 height 180
copy link "[EMAIL_ADDRESS][DOMAIN_NAME]"
click at [289, 394] on div "Exhibitor schedule: NPPA Conference Schedule for Exhibitors | NPPA: National Ph…" at bounding box center [639, 488] width 759 height 220
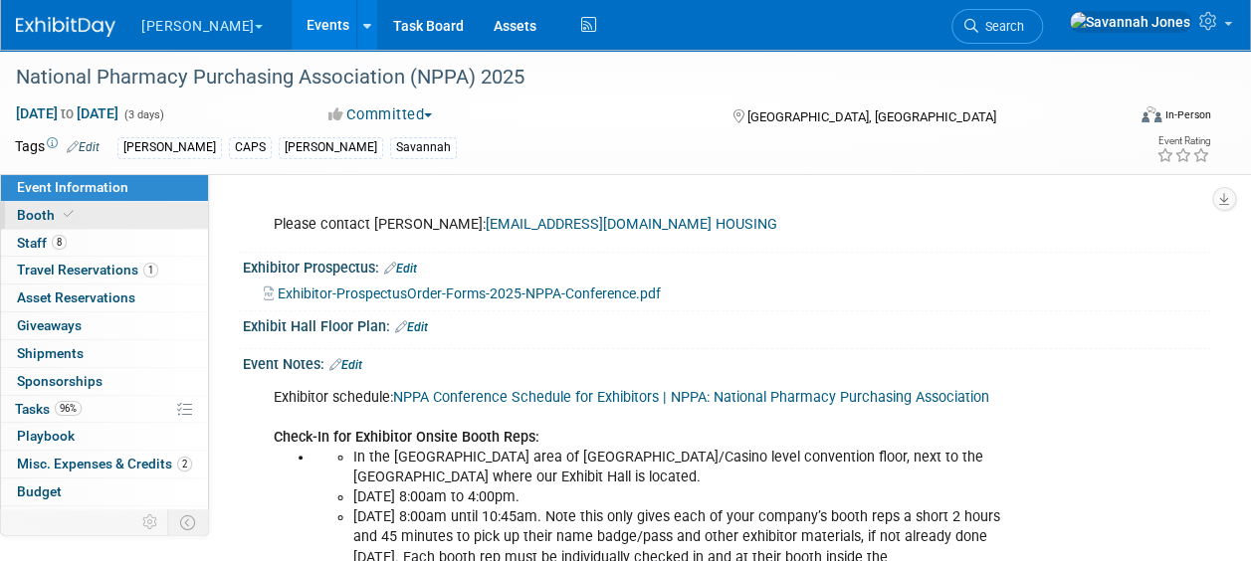
click at [132, 220] on link "Booth" at bounding box center [104, 215] width 207 height 27
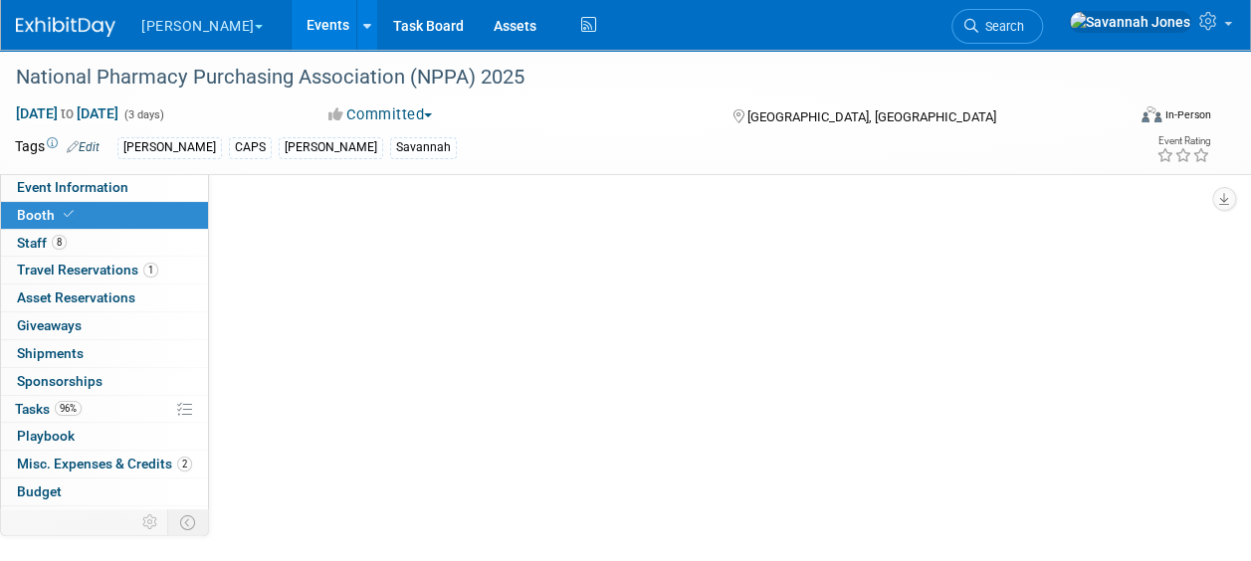
scroll to position [0, 0]
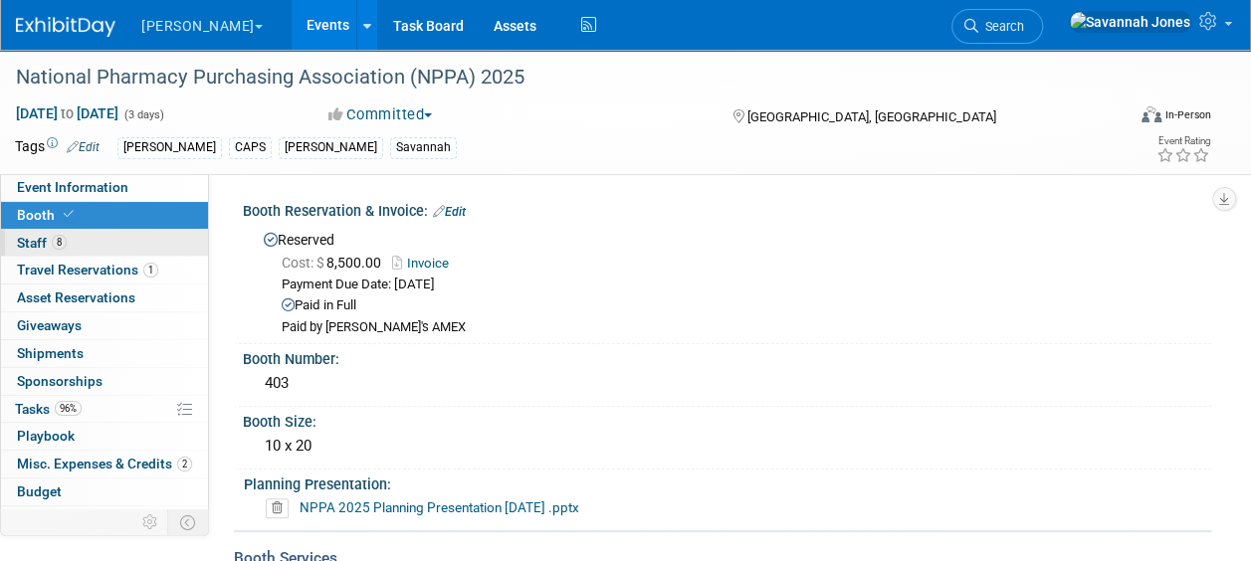
click at [129, 241] on link "8 Staff 8" at bounding box center [104, 243] width 207 height 27
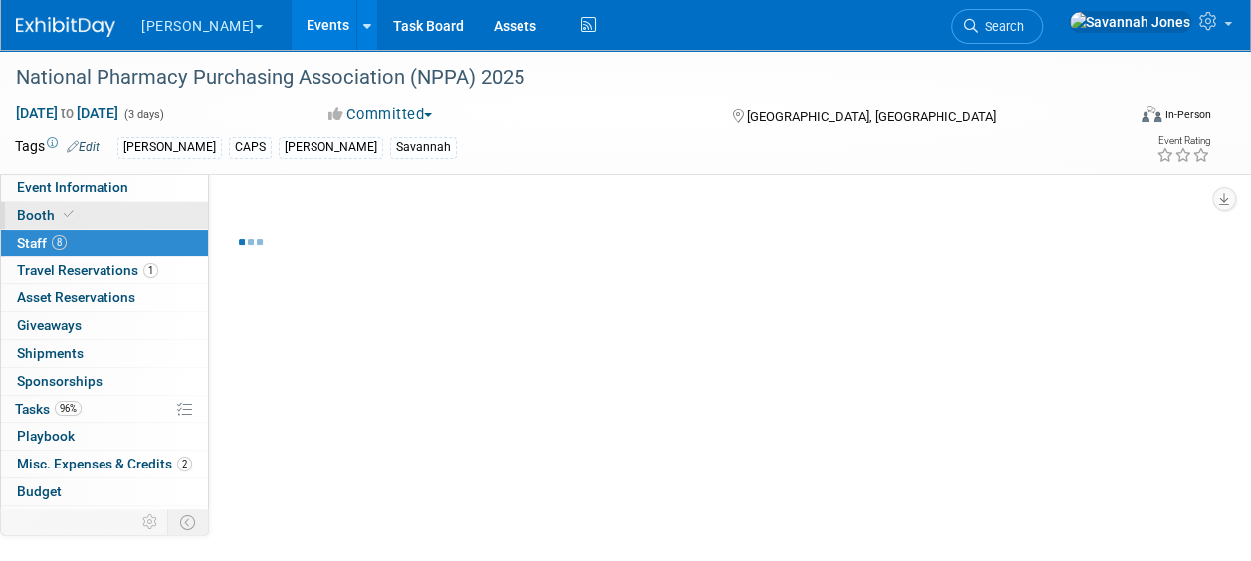
click at [143, 209] on link "Booth" at bounding box center [104, 215] width 207 height 27
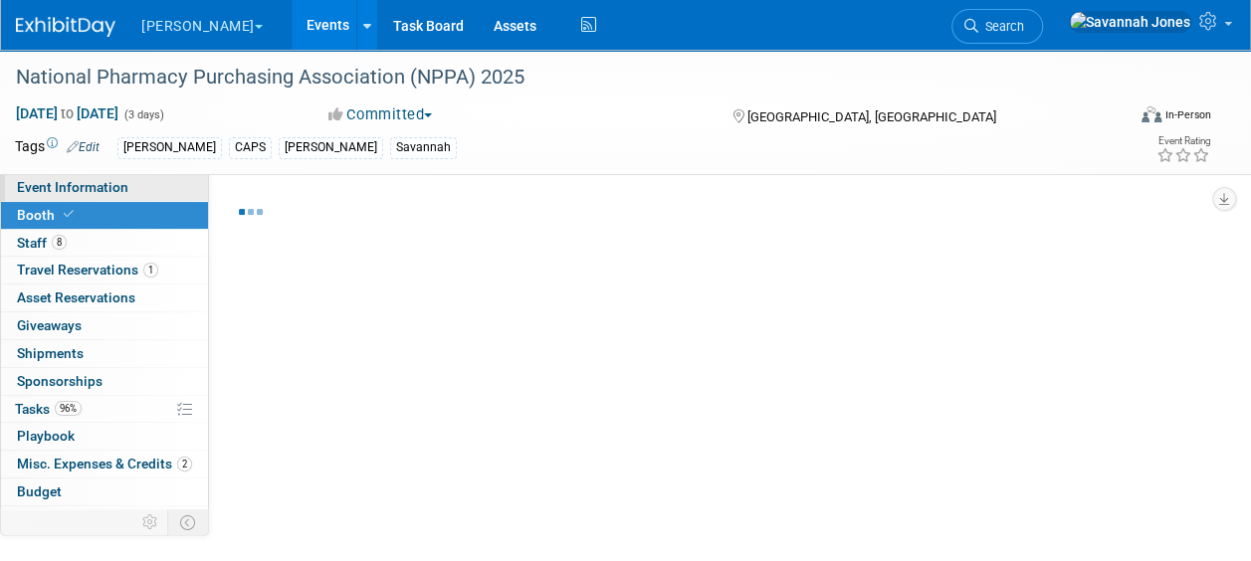
click at [149, 191] on link "Event Information" at bounding box center [104, 187] width 207 height 27
